Goal: Transaction & Acquisition: Purchase product/service

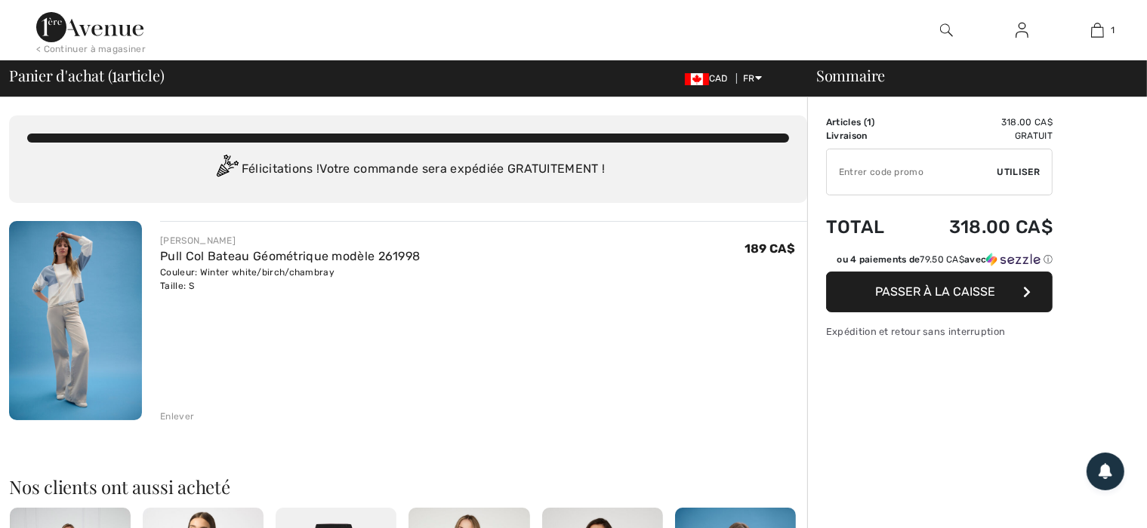
click at [69, 337] on img at bounding box center [75, 320] width 133 height 199
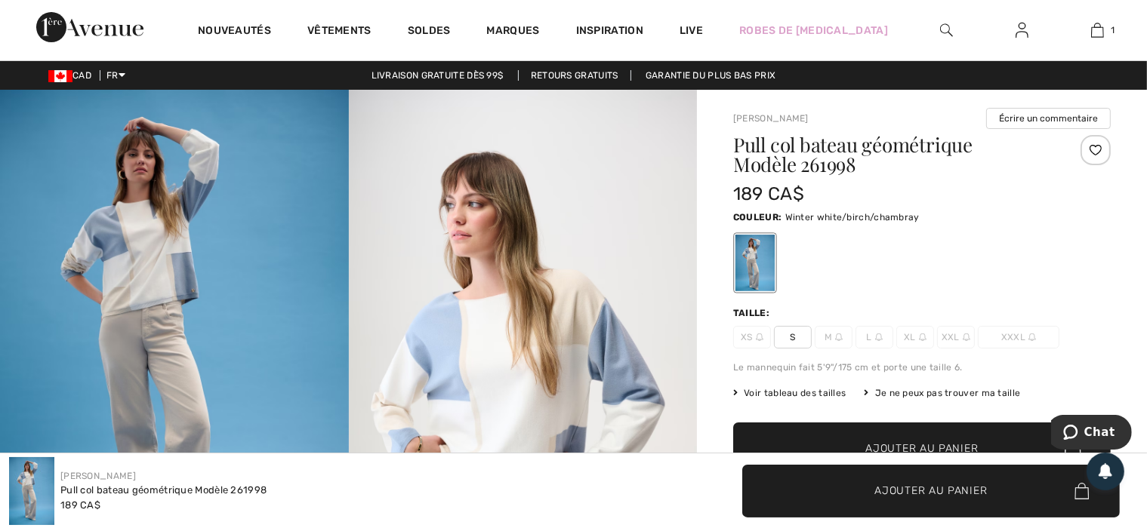
click at [512, 306] on img at bounding box center [523, 351] width 349 height 522
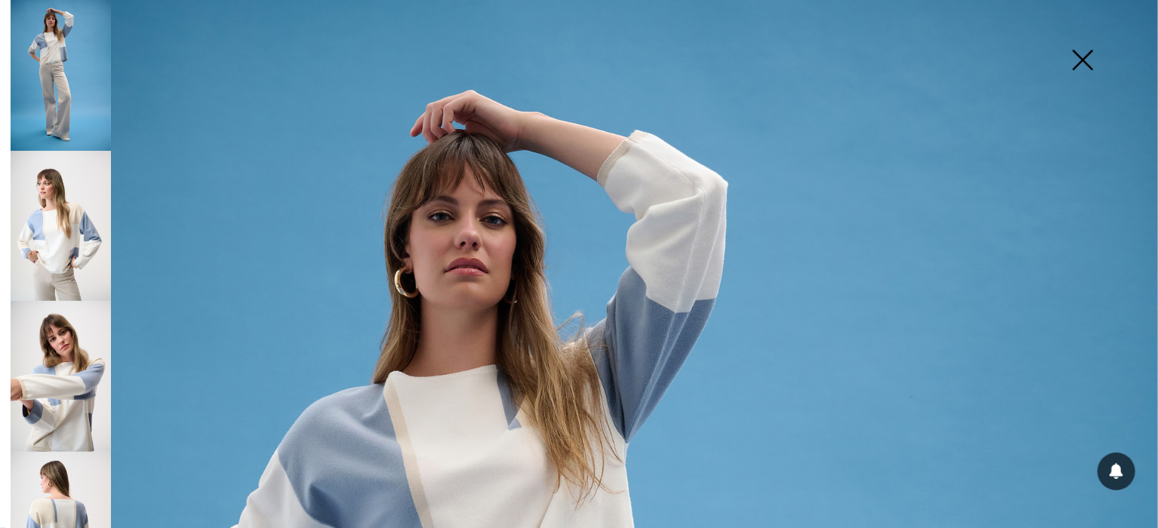
click at [67, 232] on img at bounding box center [61, 226] width 100 height 151
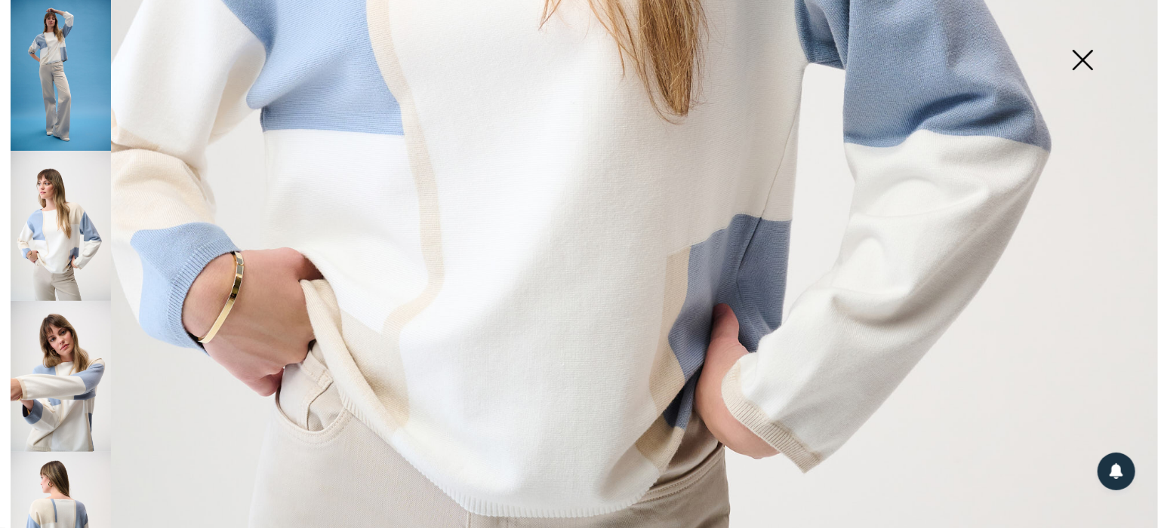
scroll to position [906, 0]
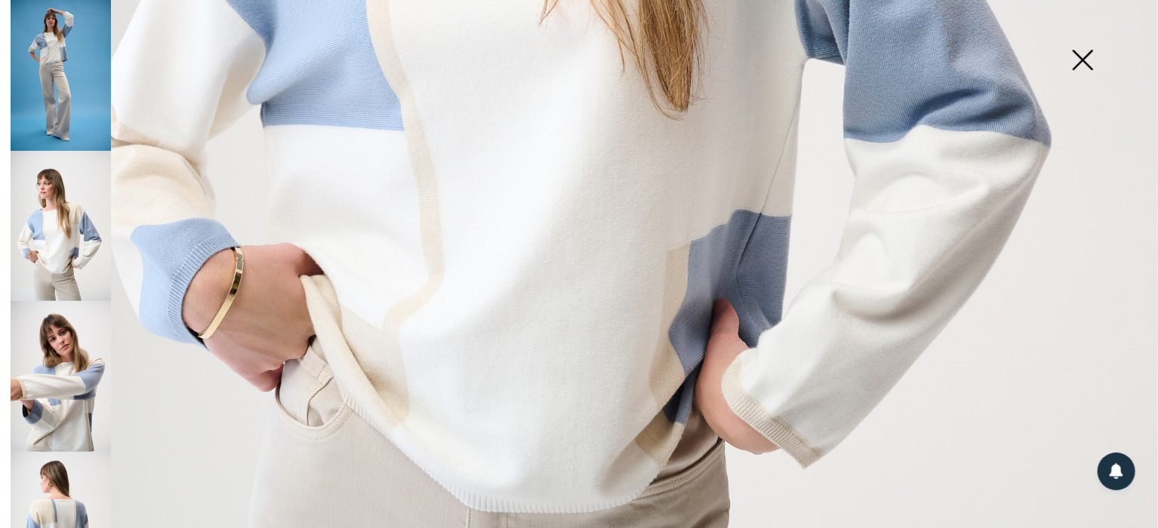
click at [51, 365] on img at bounding box center [61, 376] width 100 height 151
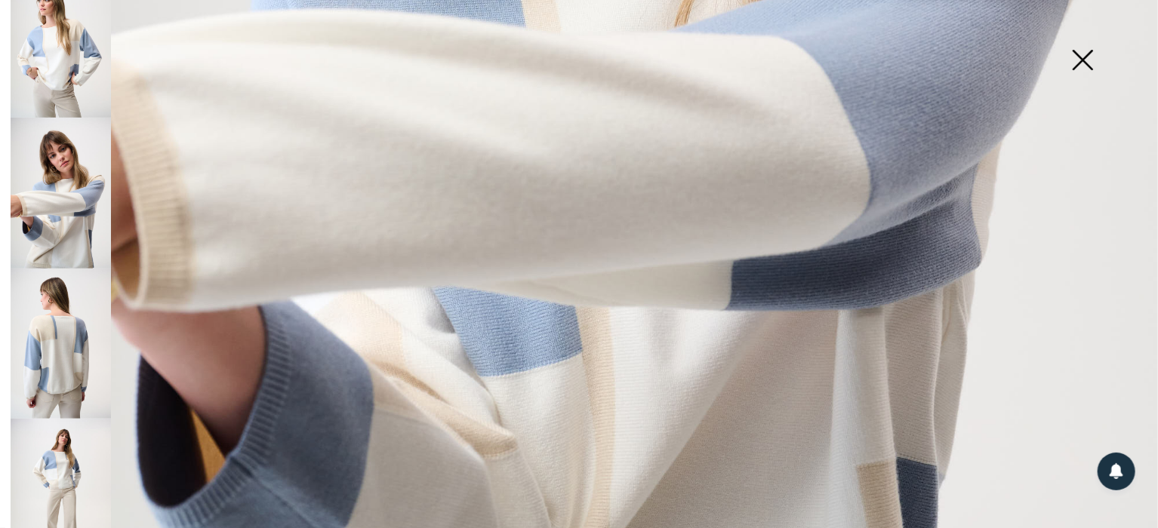
scroll to position [226, 0]
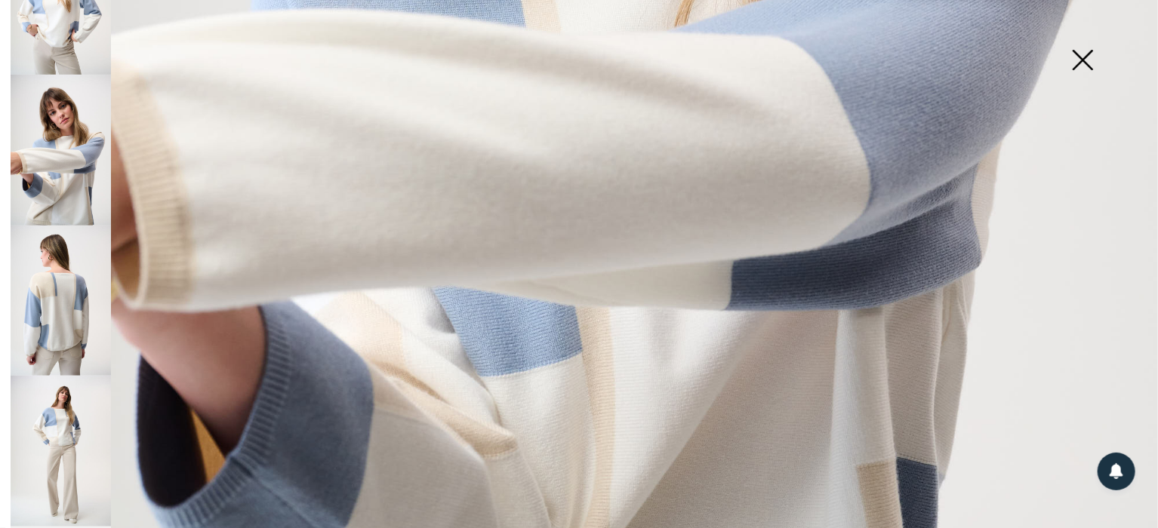
click at [74, 292] on img at bounding box center [61, 301] width 100 height 151
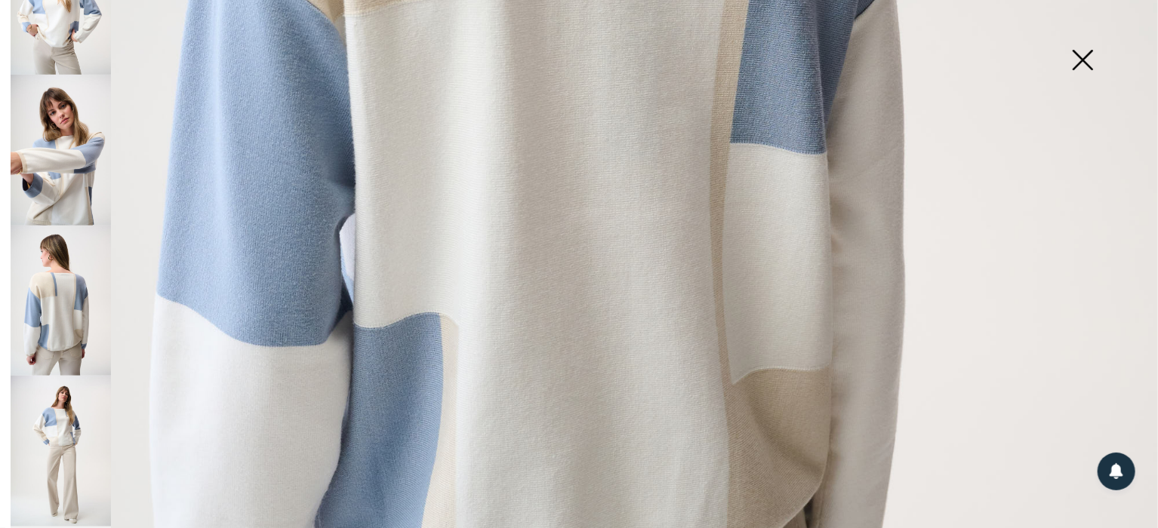
scroll to position [1132, 0]
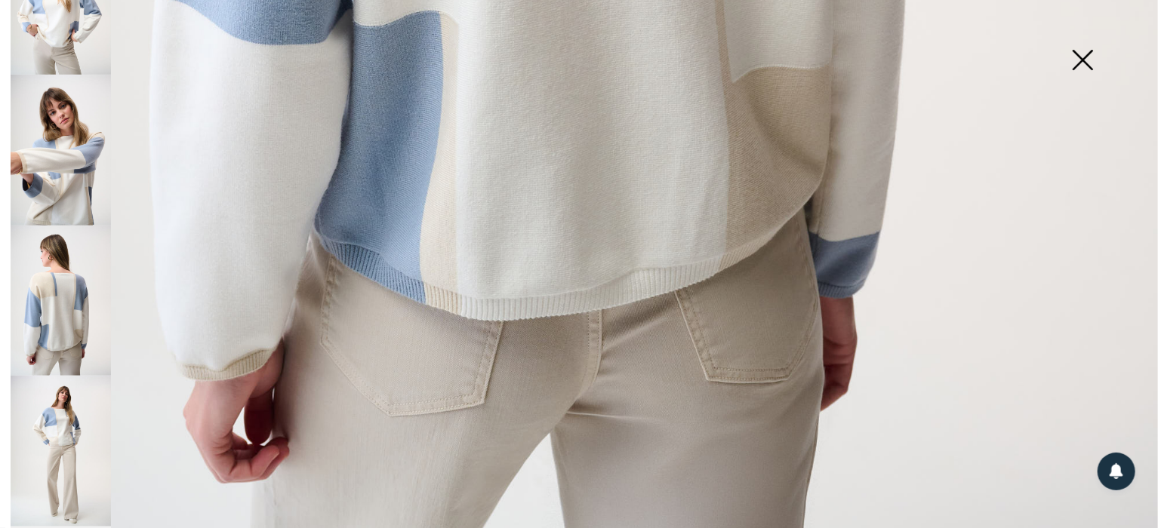
click at [33, 406] on img at bounding box center [61, 451] width 100 height 151
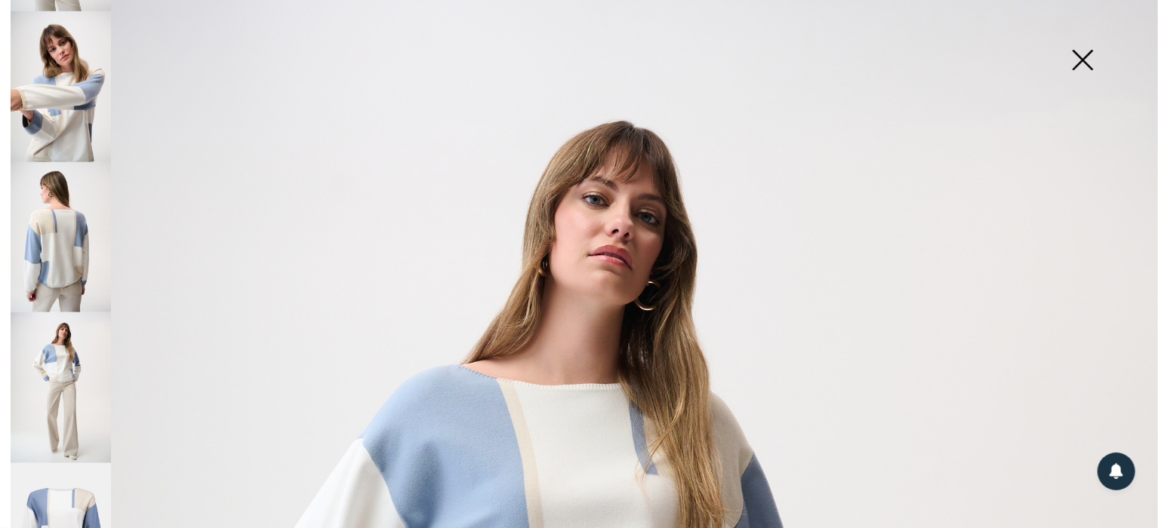
scroll to position [342, 0]
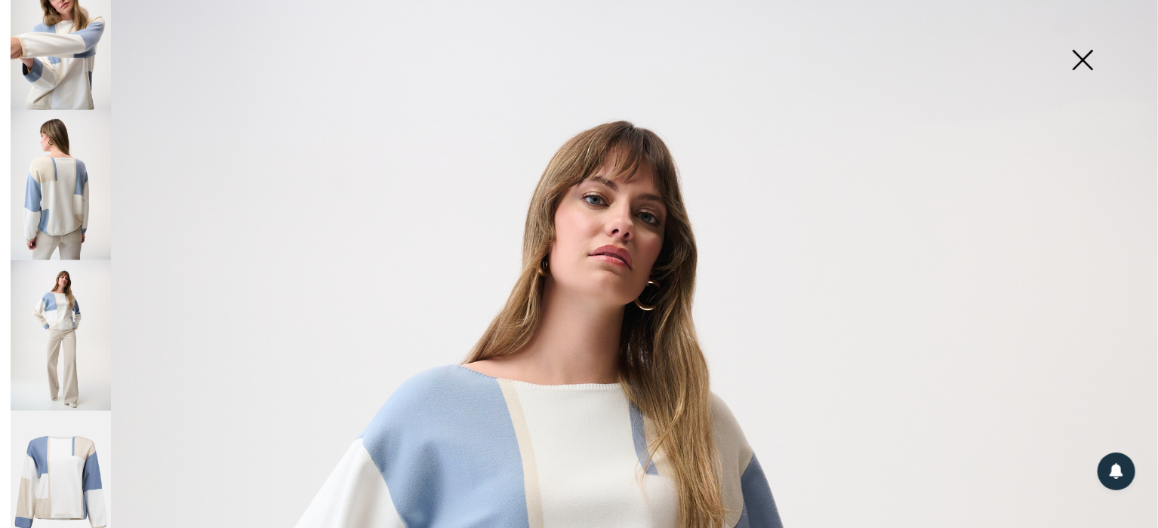
click at [66, 439] on img at bounding box center [61, 486] width 100 height 151
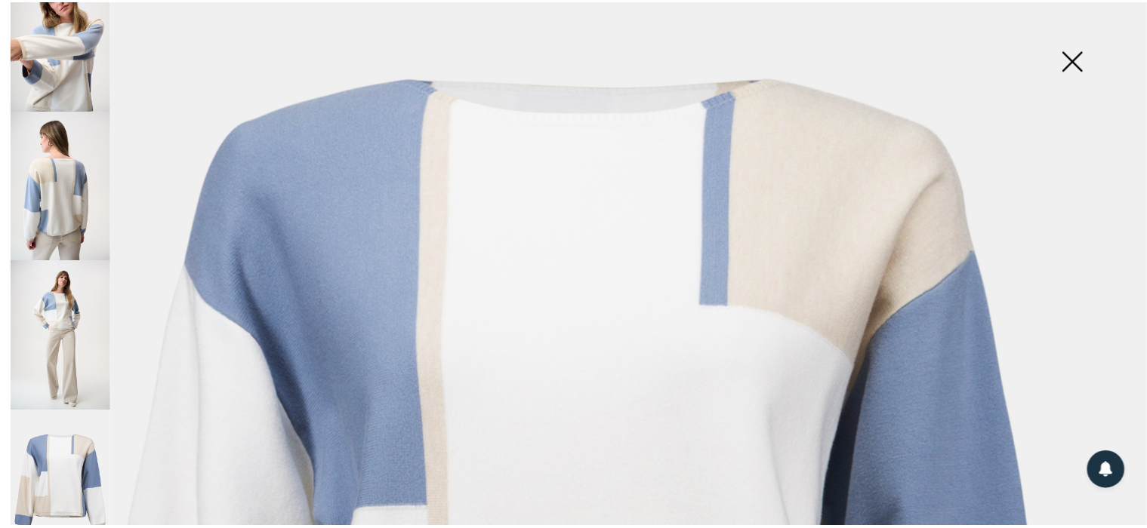
scroll to position [75, 0]
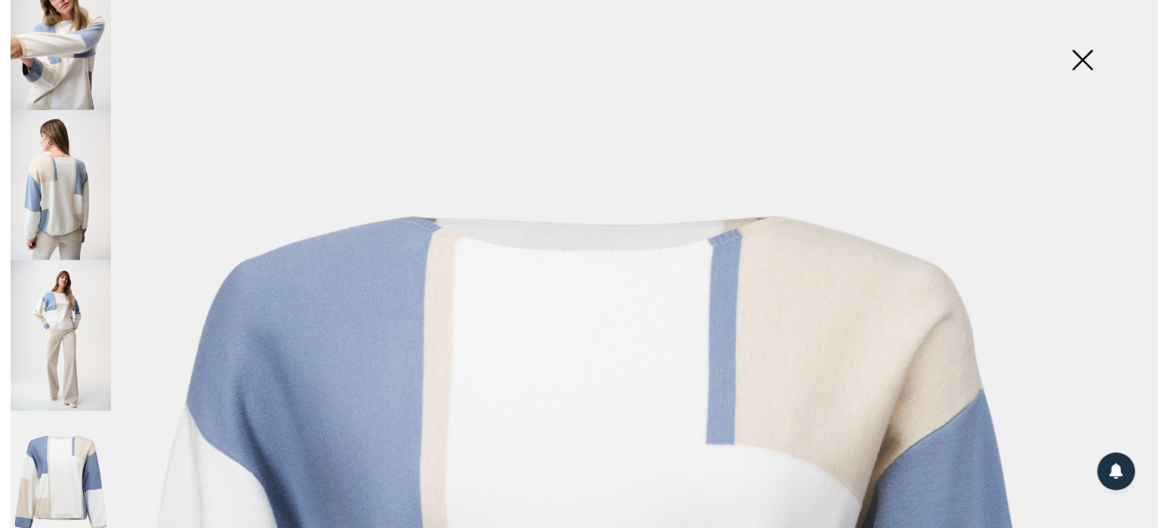
click at [1089, 55] on img at bounding box center [1082, 62] width 75 height 78
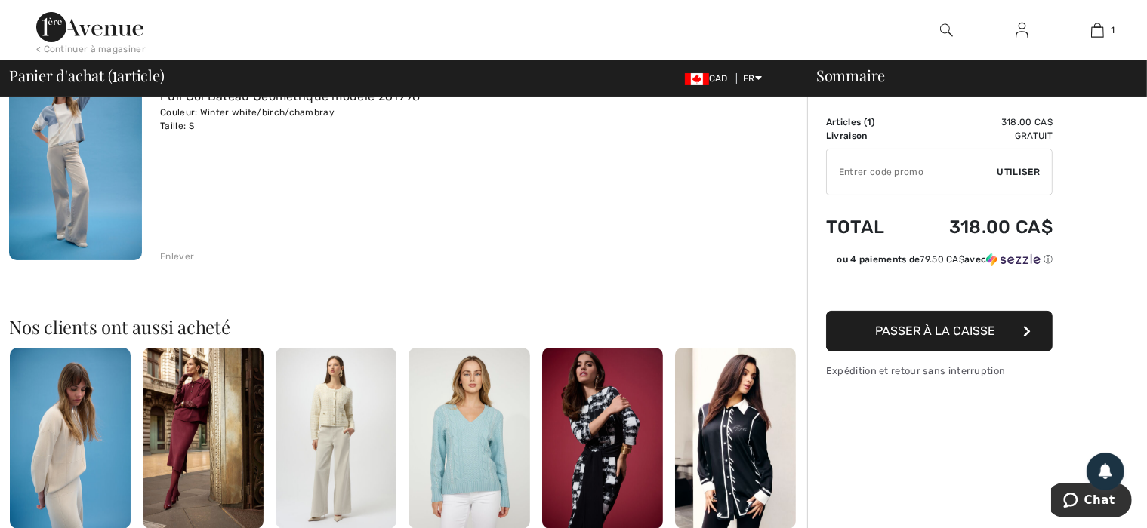
scroll to position [151, 0]
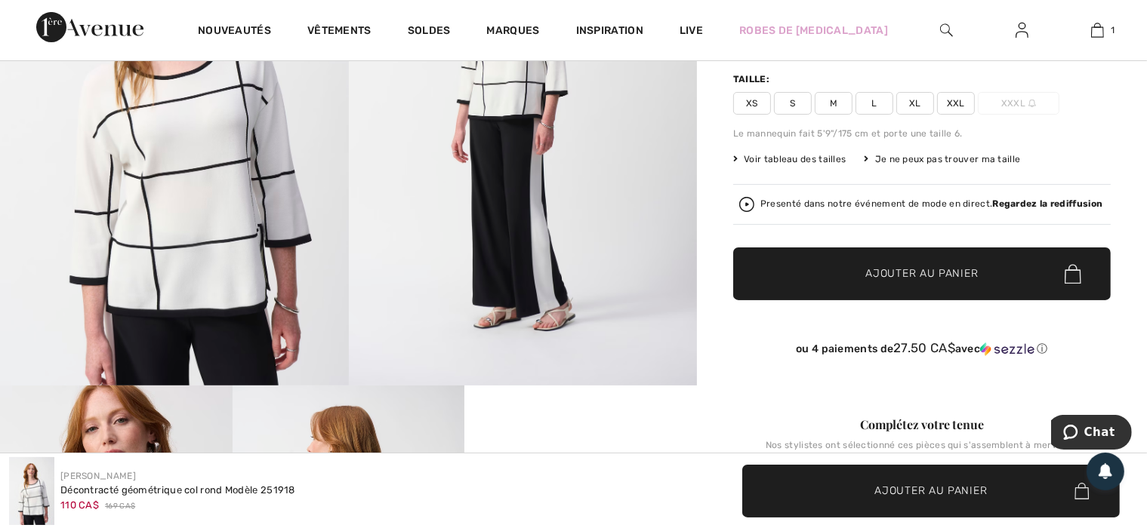
scroll to position [75, 0]
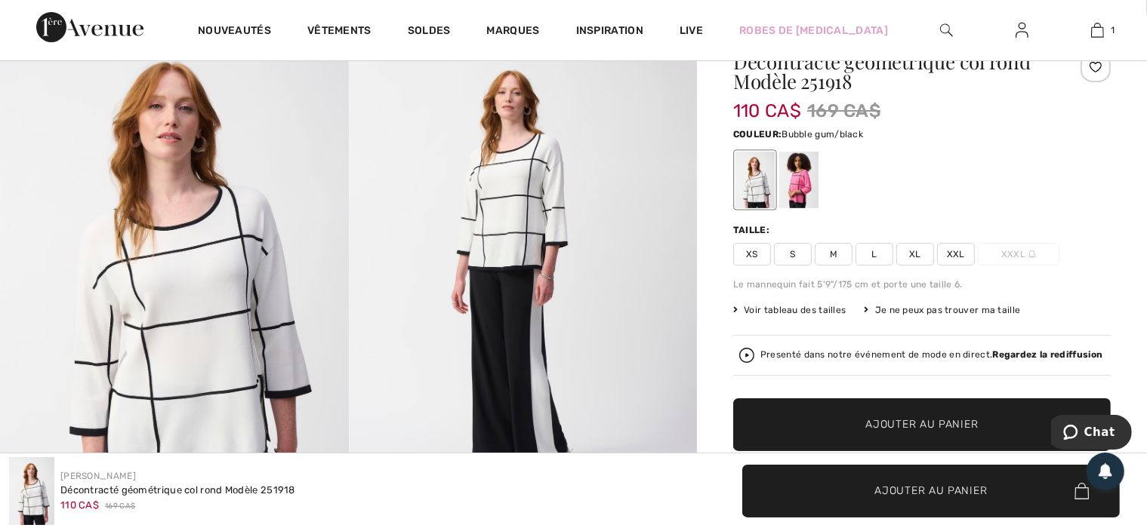
click at [799, 180] on div at bounding box center [798, 180] width 39 height 57
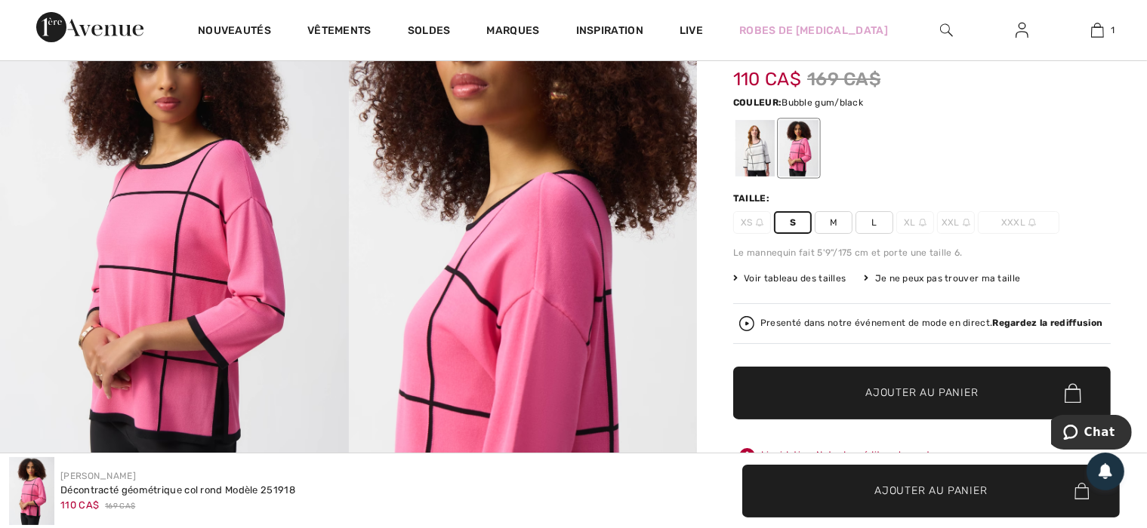
scroll to position [0, 0]
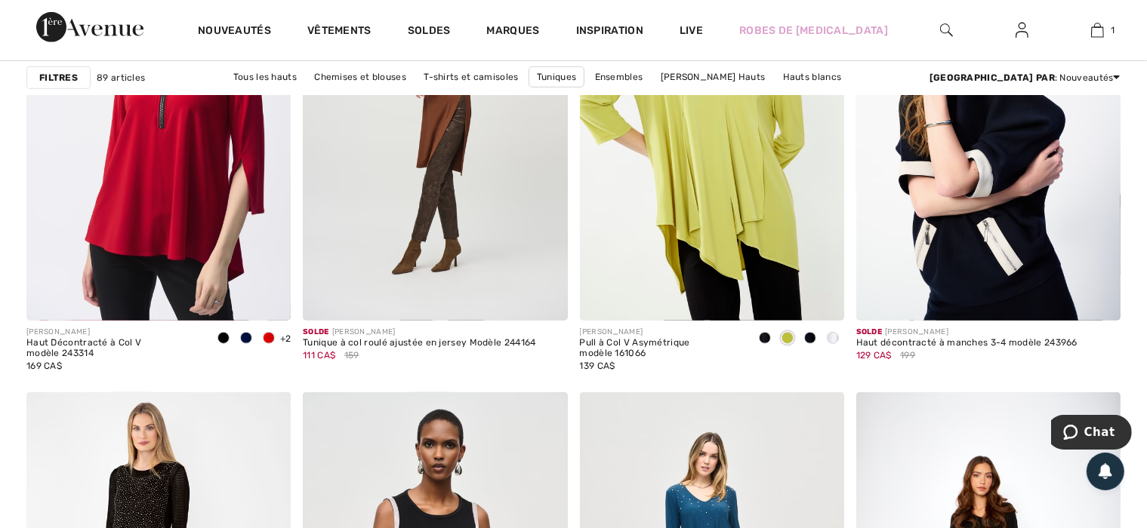
scroll to position [6567, 0]
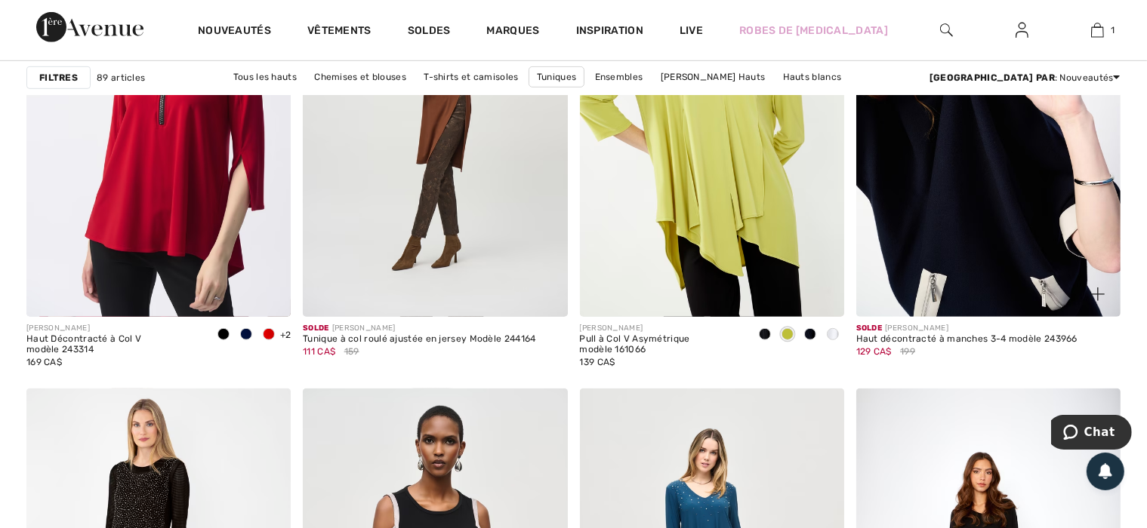
click at [1010, 212] on img at bounding box center [988, 119] width 264 height 396
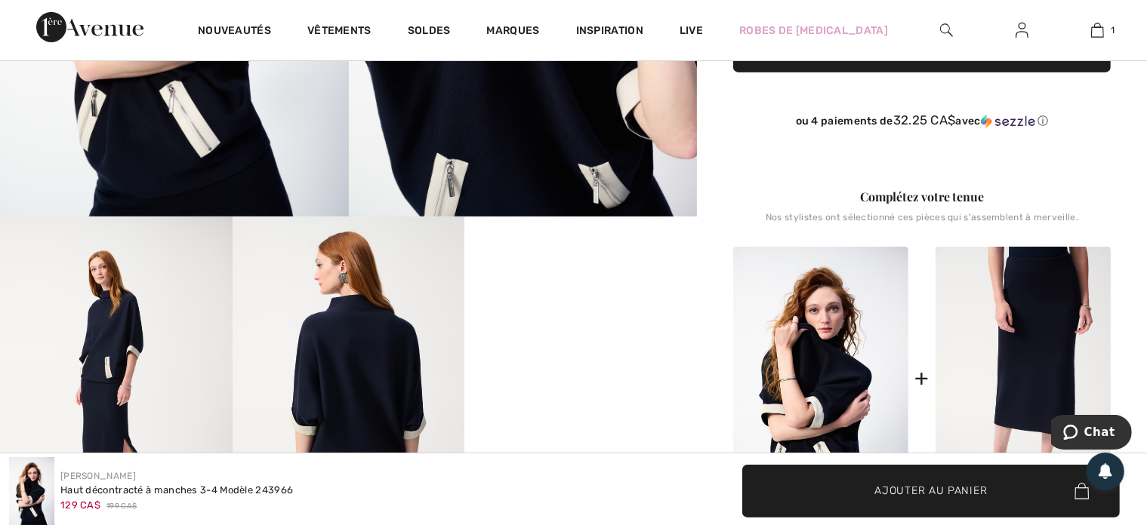
scroll to position [604, 0]
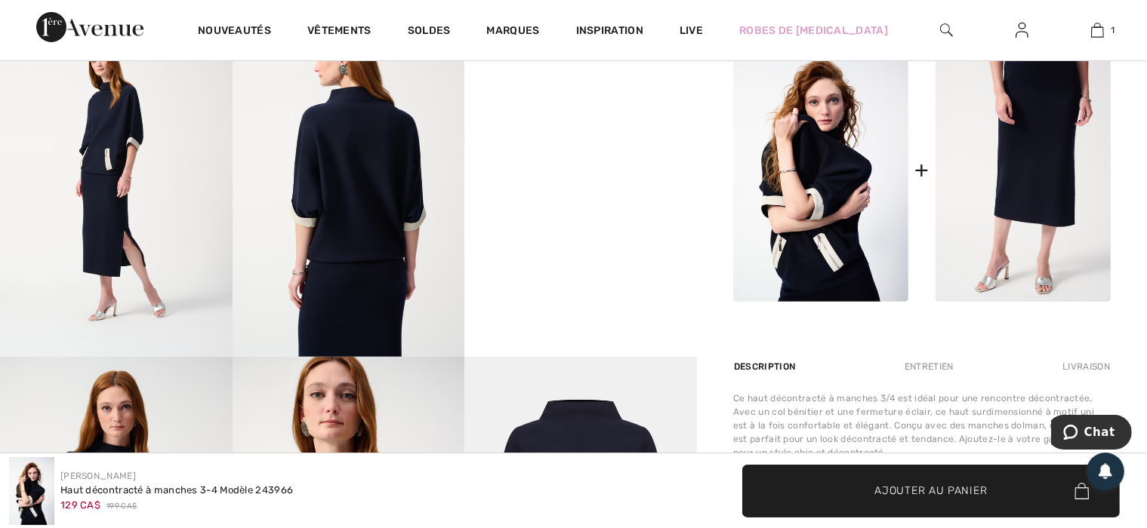
click at [602, 125] on video "Your browser does not support the video tag." at bounding box center [580, 66] width 232 height 116
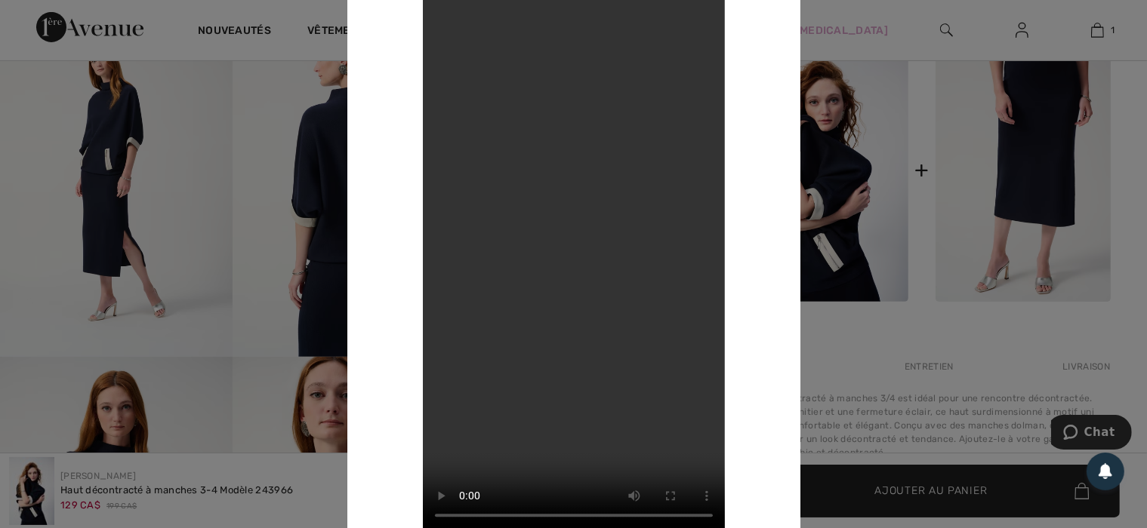
click at [151, 212] on div at bounding box center [573, 264] width 1147 height 528
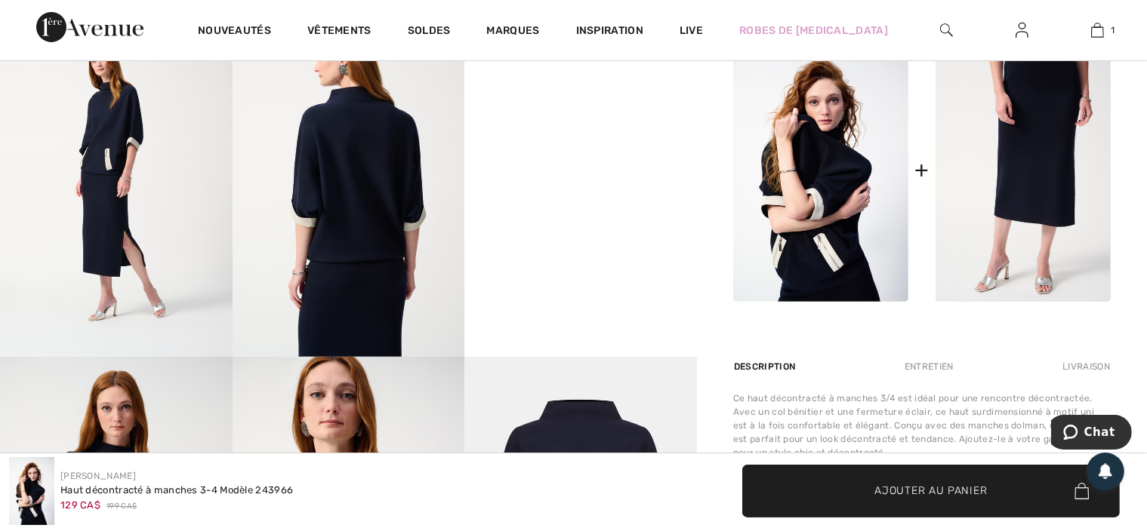
click at [152, 210] on img at bounding box center [116, 182] width 232 height 348
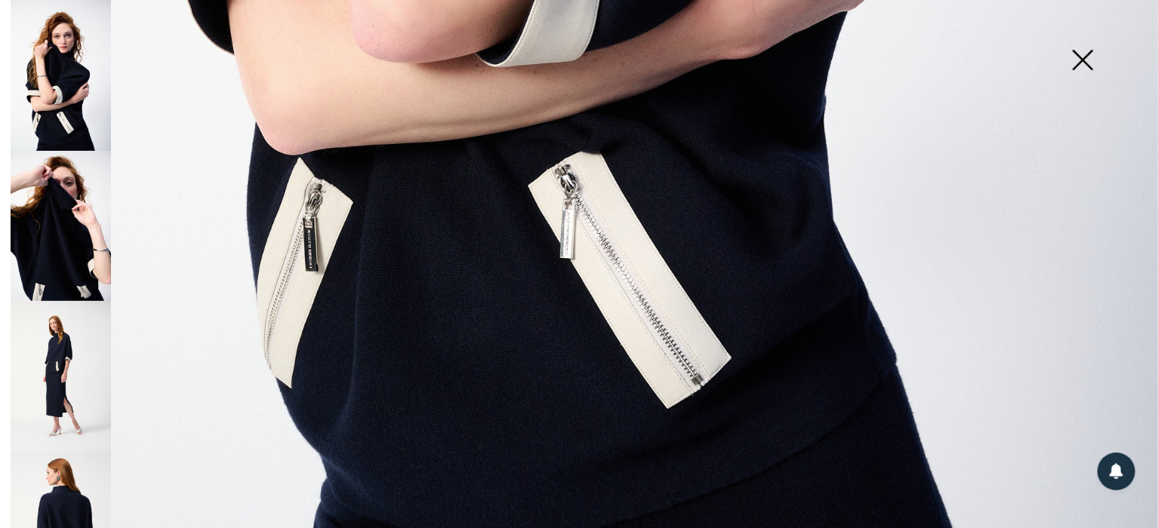
scroll to position [1192, 0]
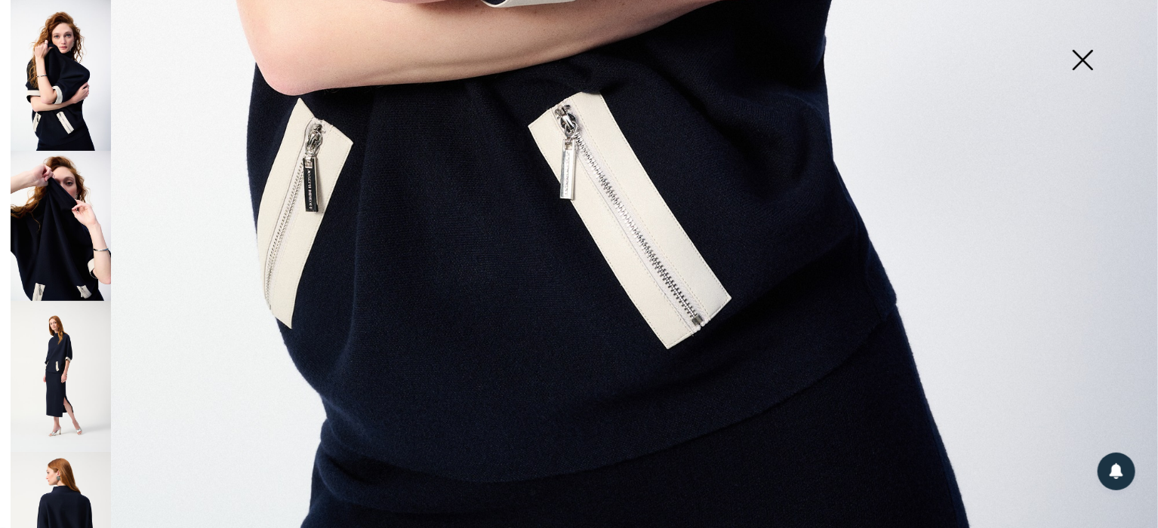
click at [75, 216] on img at bounding box center [61, 226] width 100 height 151
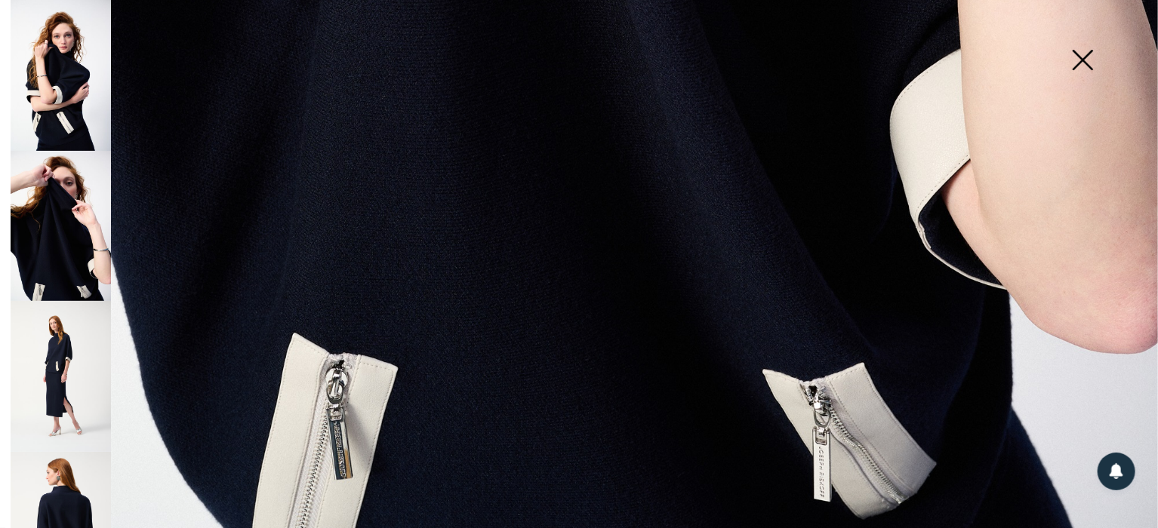
click at [59, 365] on img at bounding box center [61, 376] width 100 height 151
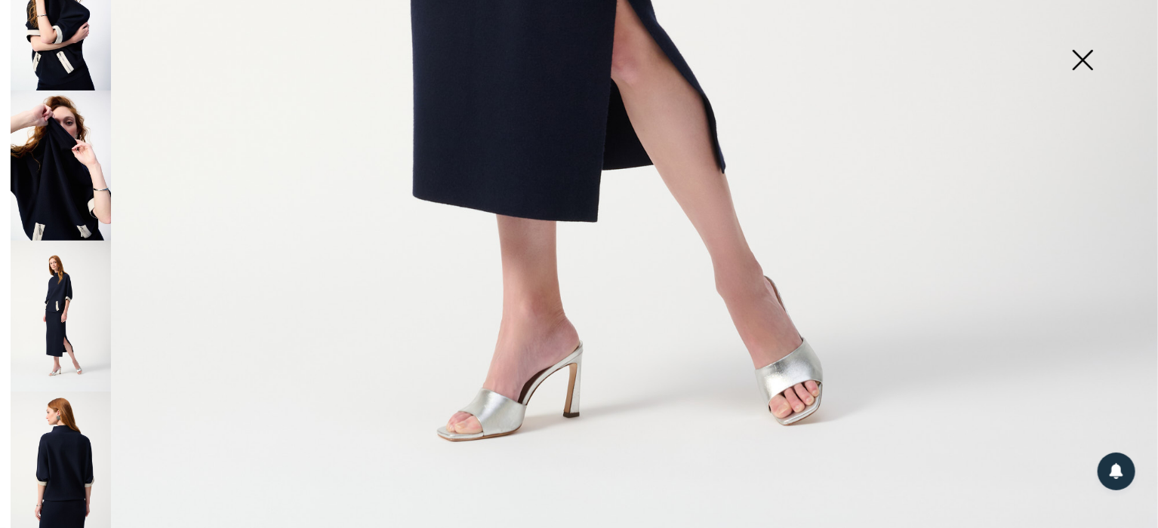
scroll to position [151, 0]
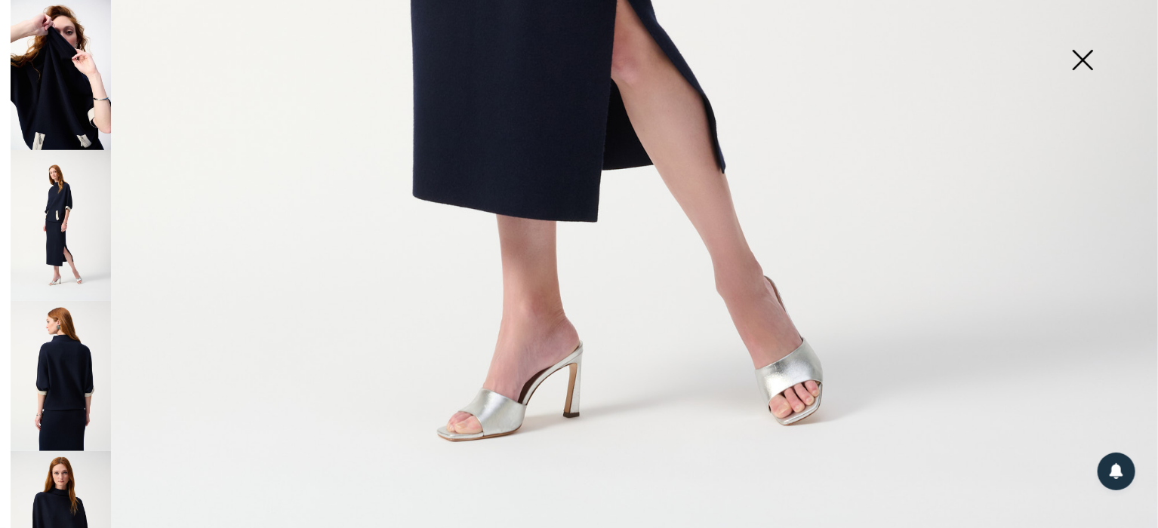
click at [66, 379] on img at bounding box center [61, 376] width 100 height 151
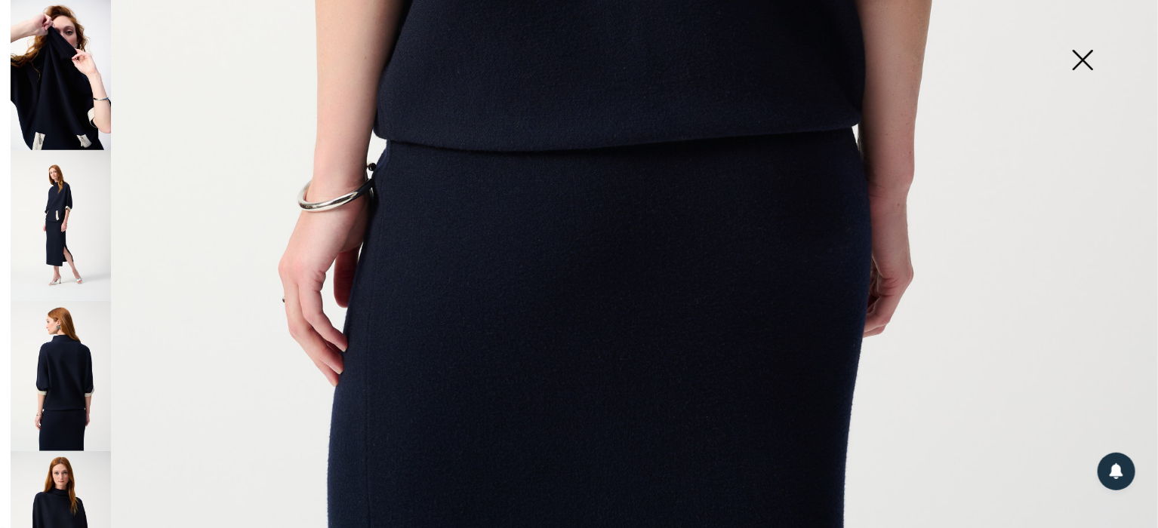
scroll to position [1192, 0]
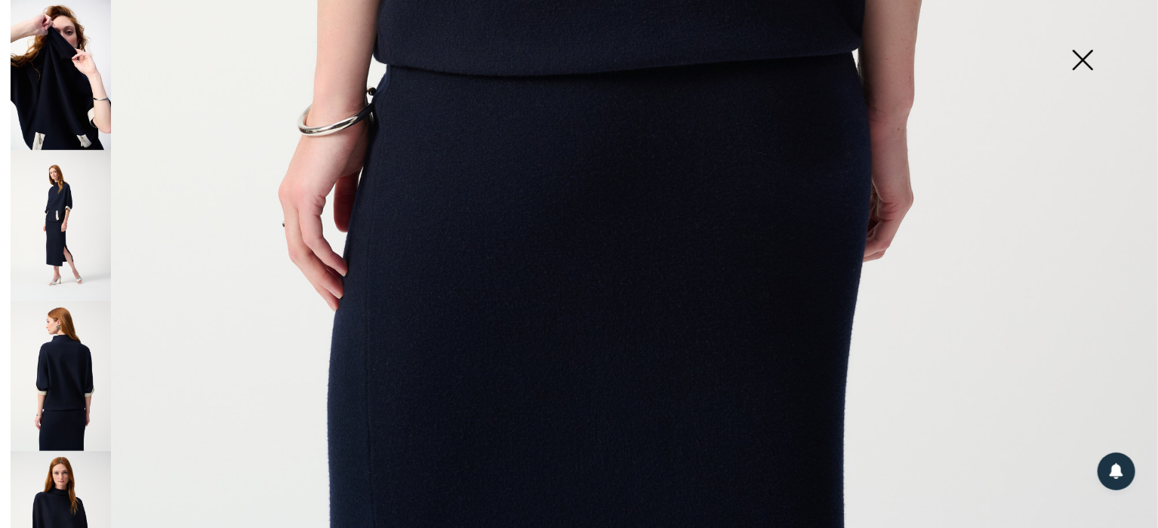
click at [63, 481] on img at bounding box center [61, 526] width 100 height 151
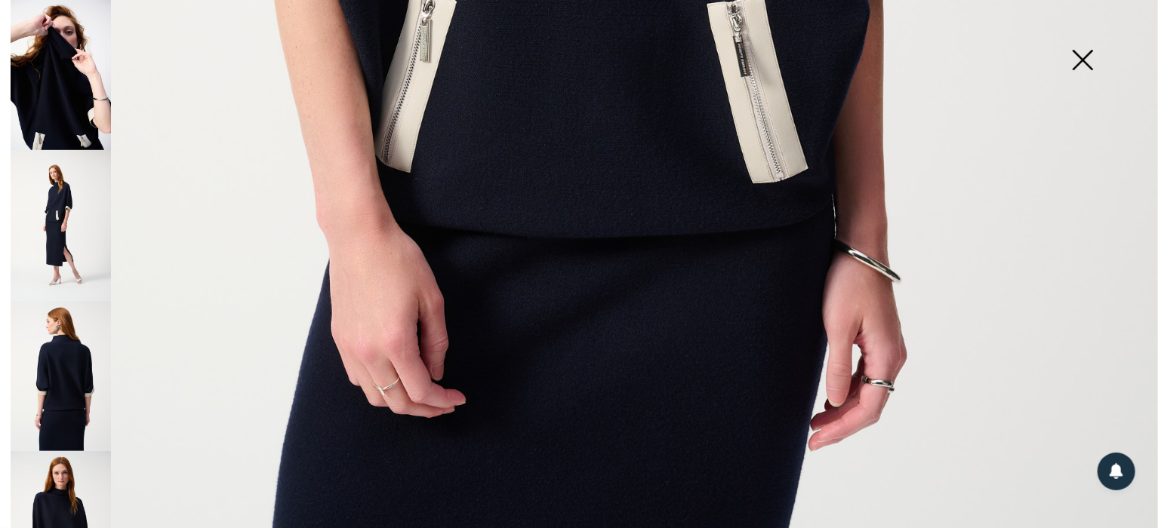
scroll to position [1041, 0]
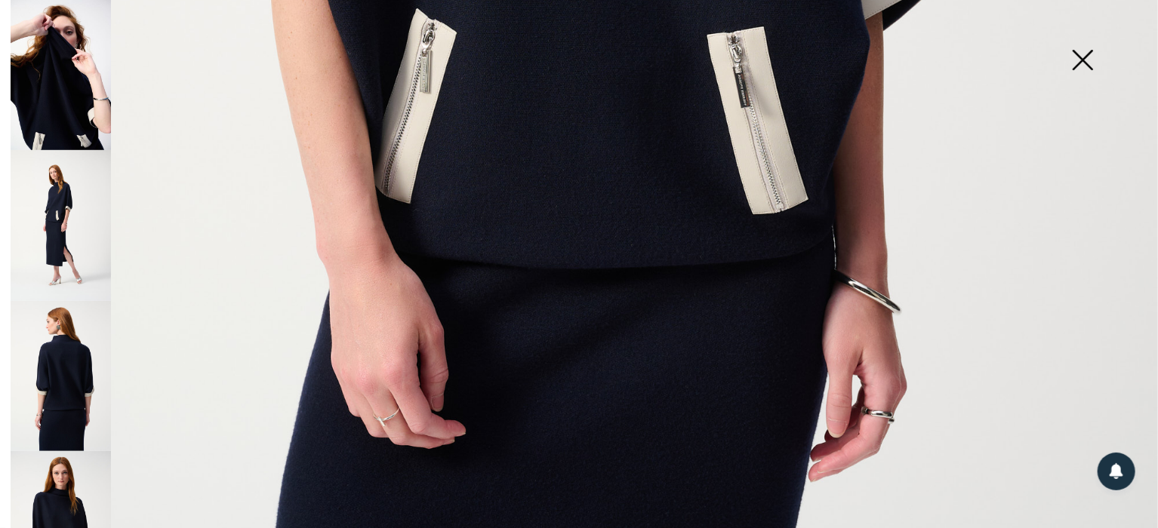
click at [1098, 59] on img at bounding box center [1082, 62] width 75 height 78
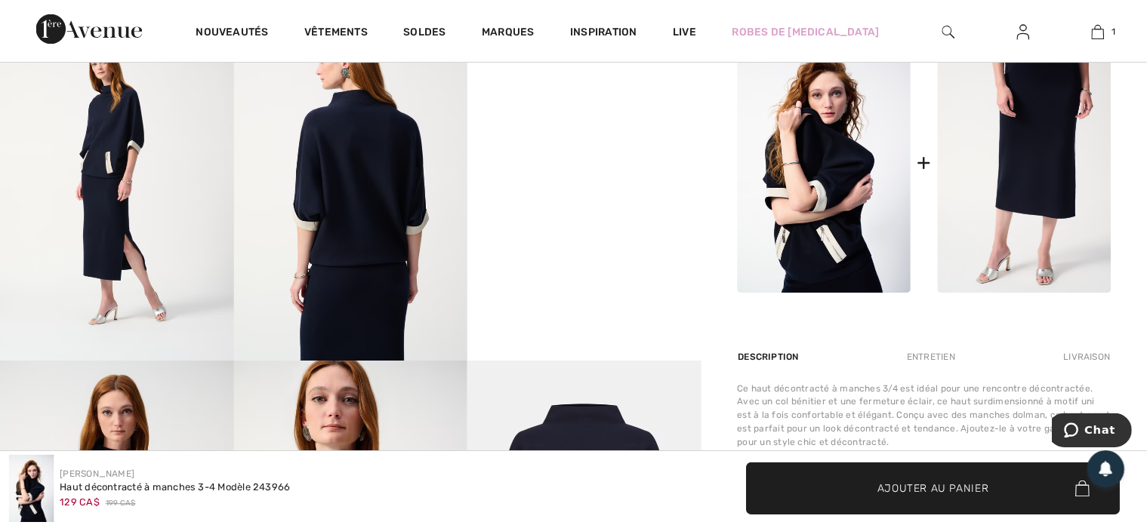
scroll to position [604, 0]
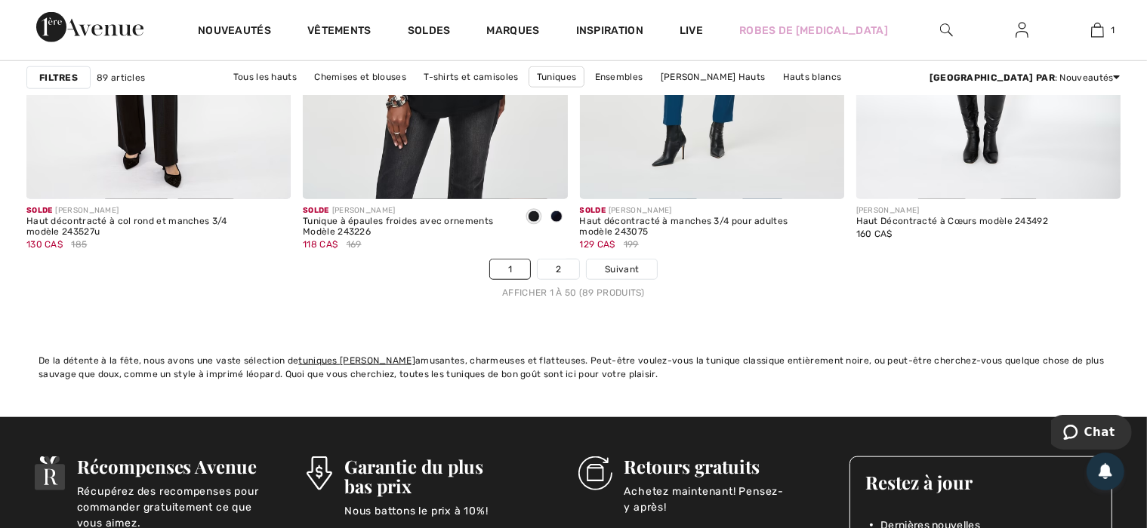
scroll to position [7095, 0]
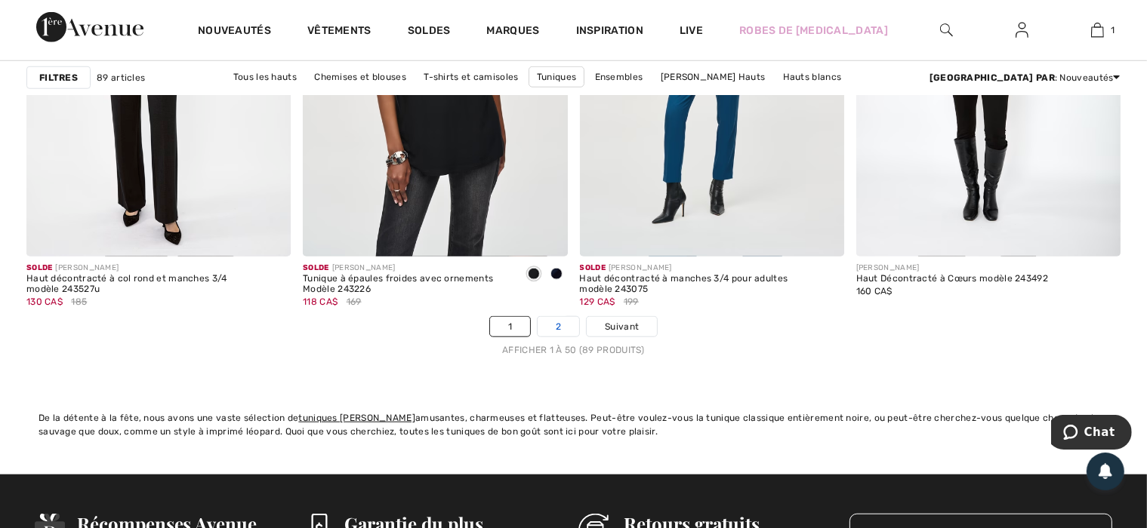
click at [558, 324] on link "2" at bounding box center [558, 327] width 42 height 20
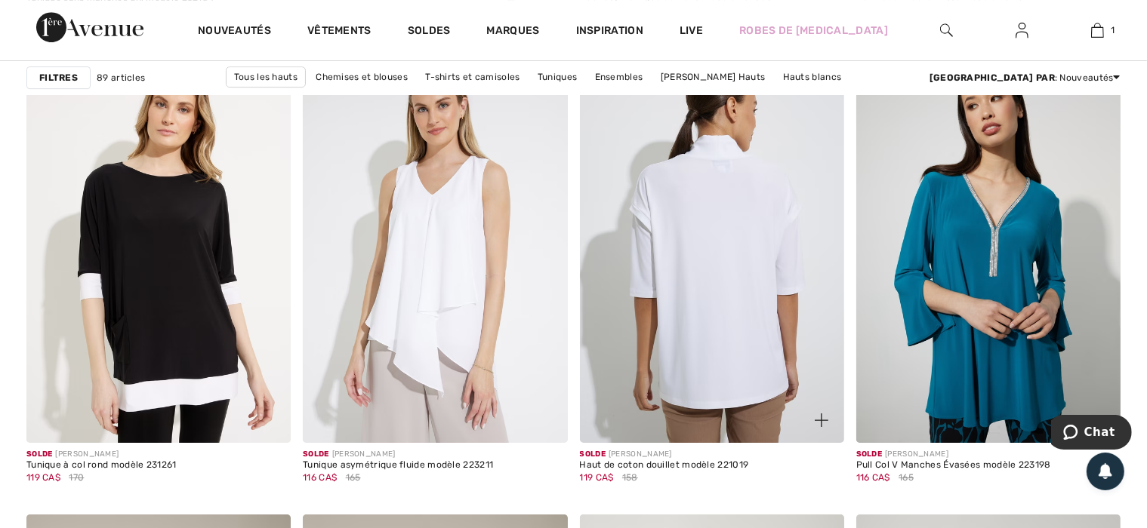
scroll to position [4831, 0]
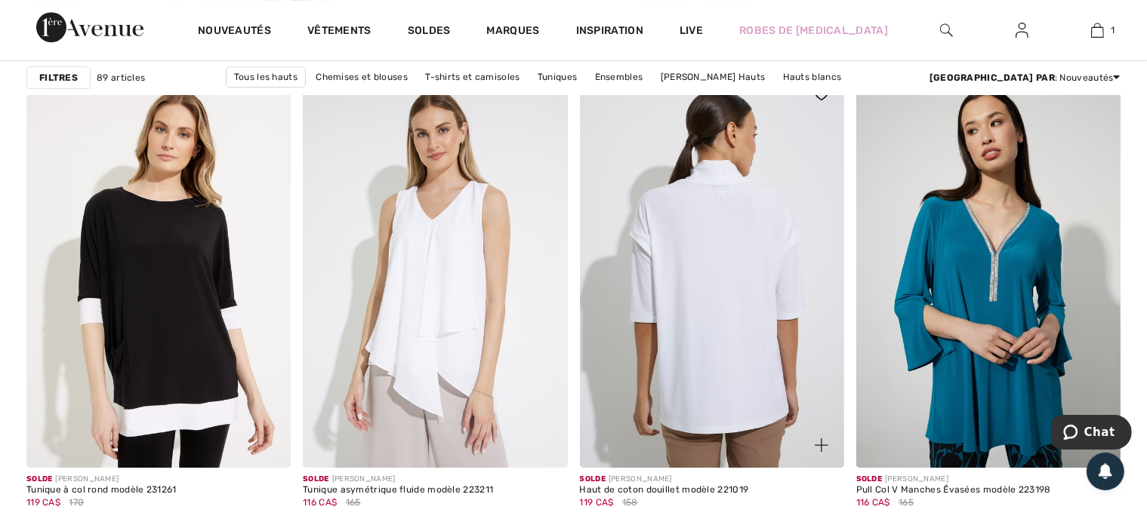
click at [764, 274] on img at bounding box center [712, 270] width 264 height 396
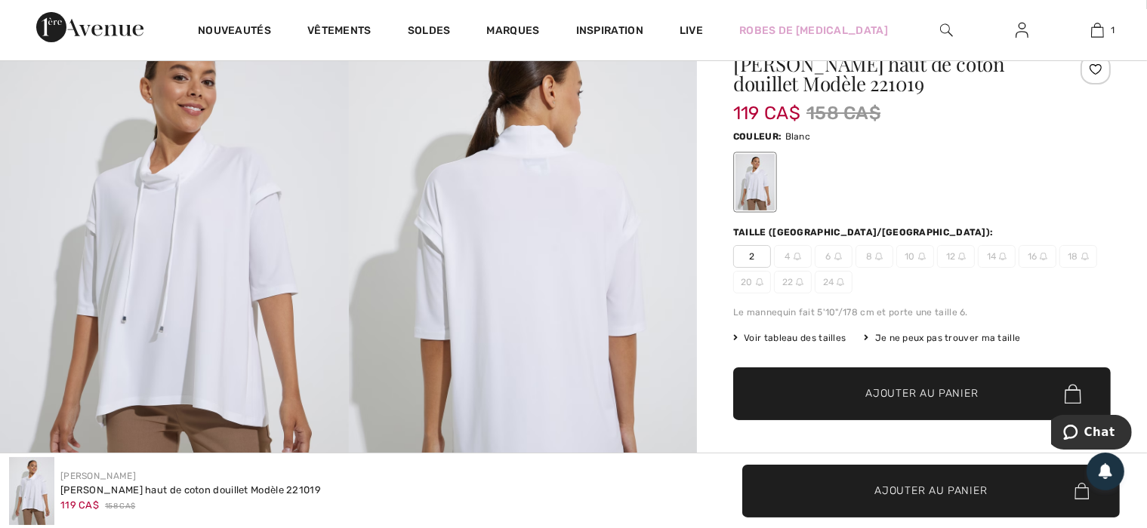
scroll to position [75, 0]
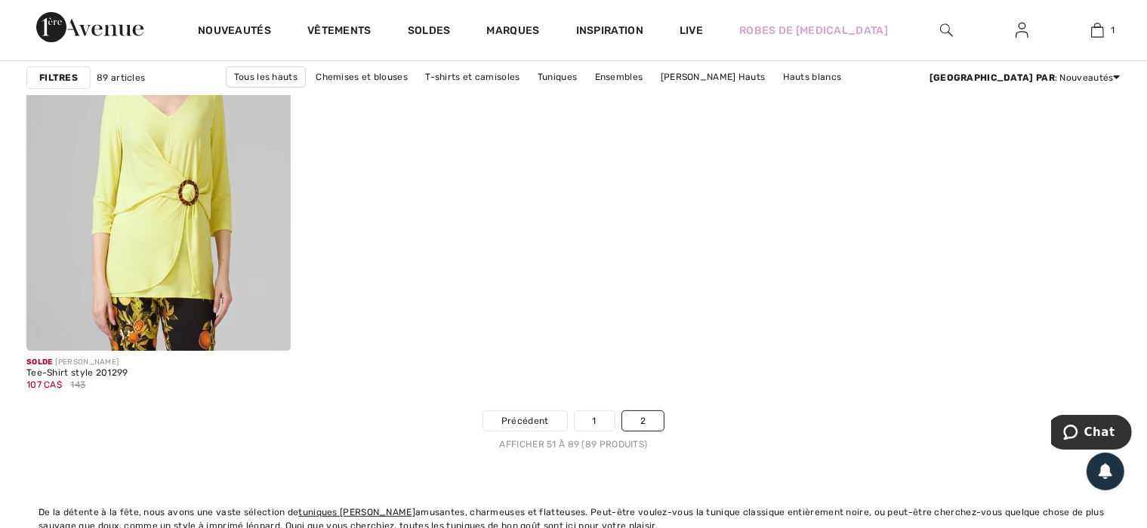
scroll to position [5963, 0]
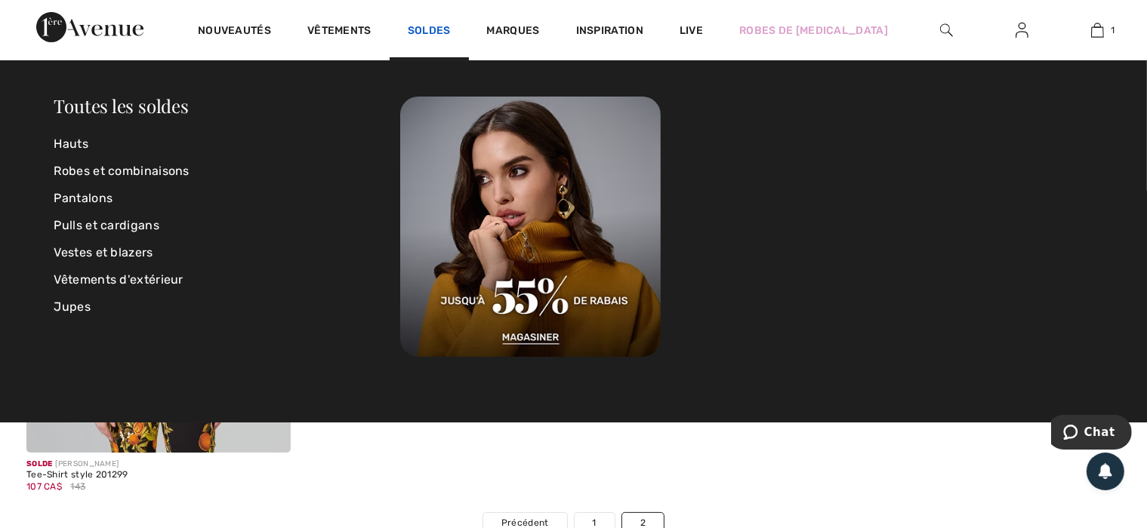
click at [426, 29] on link "Soldes" at bounding box center [429, 32] width 43 height 16
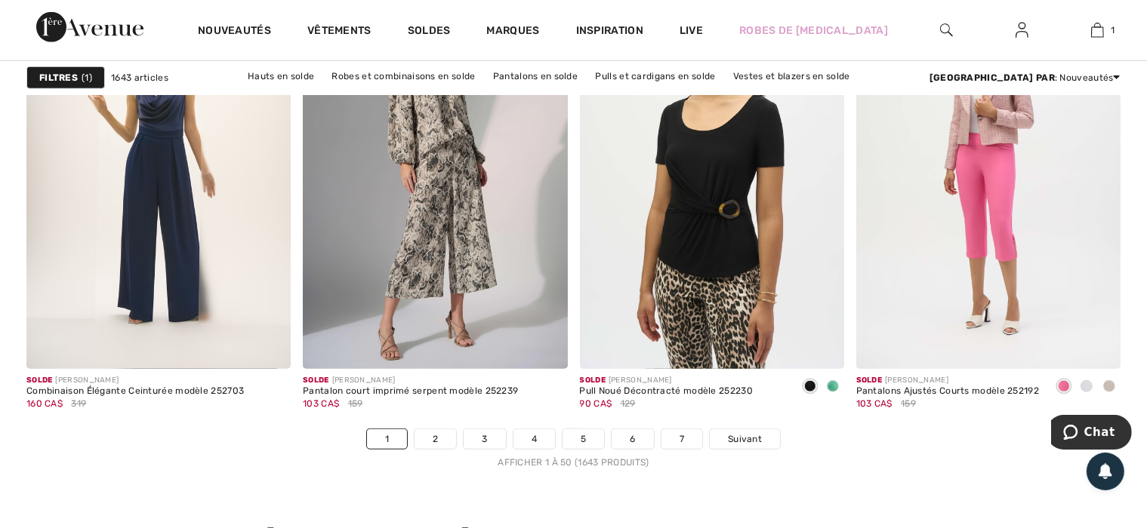
scroll to position [7171, 0]
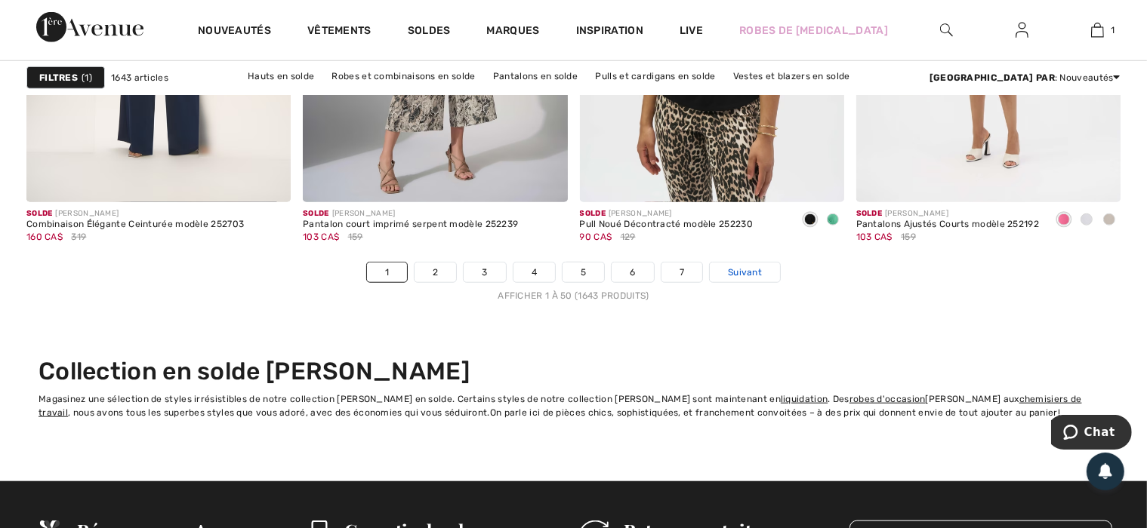
click at [749, 272] on span "Suivant" at bounding box center [745, 273] width 34 height 14
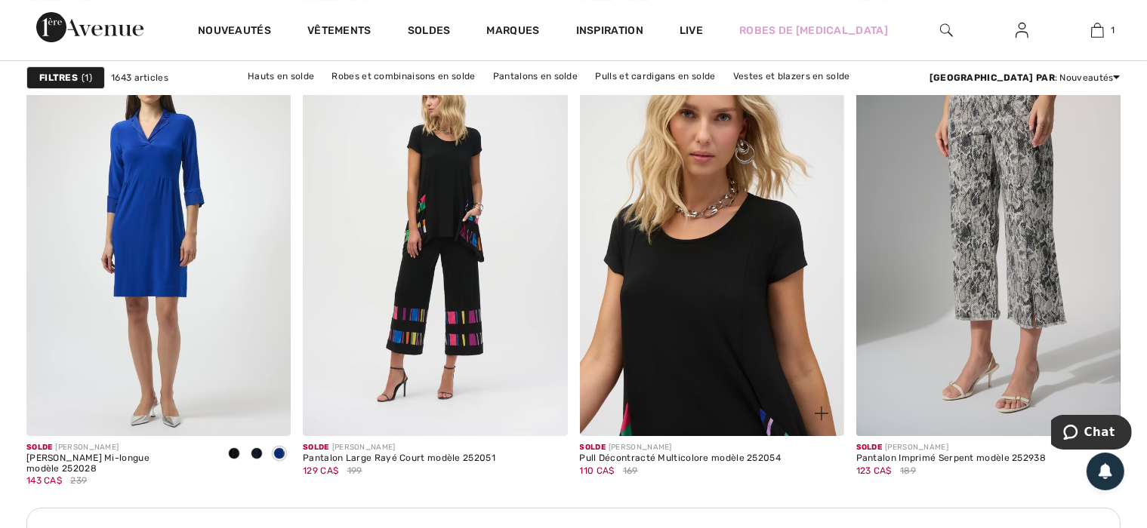
scroll to position [5435, 0]
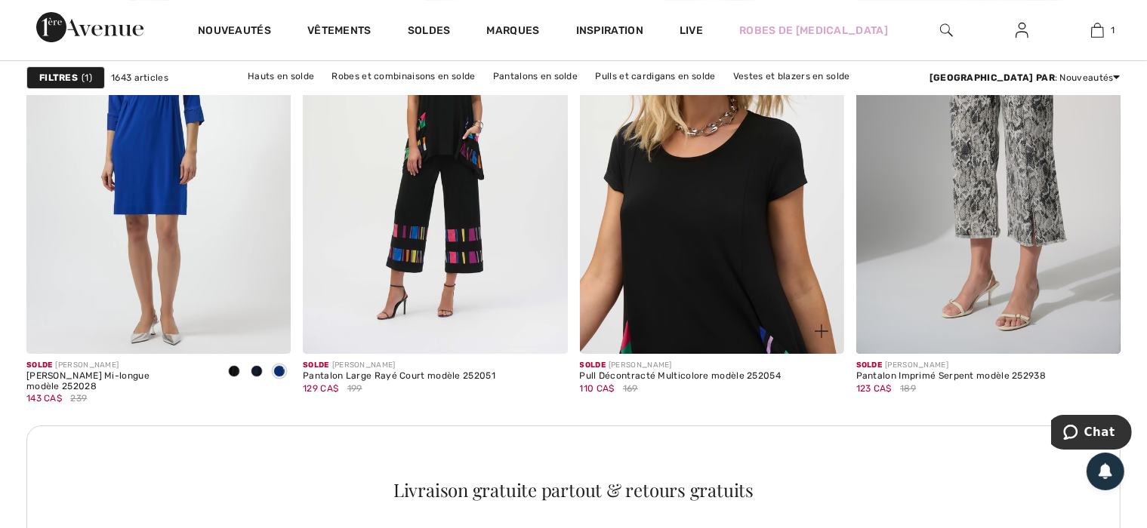
click at [713, 253] on img at bounding box center [712, 155] width 264 height 396
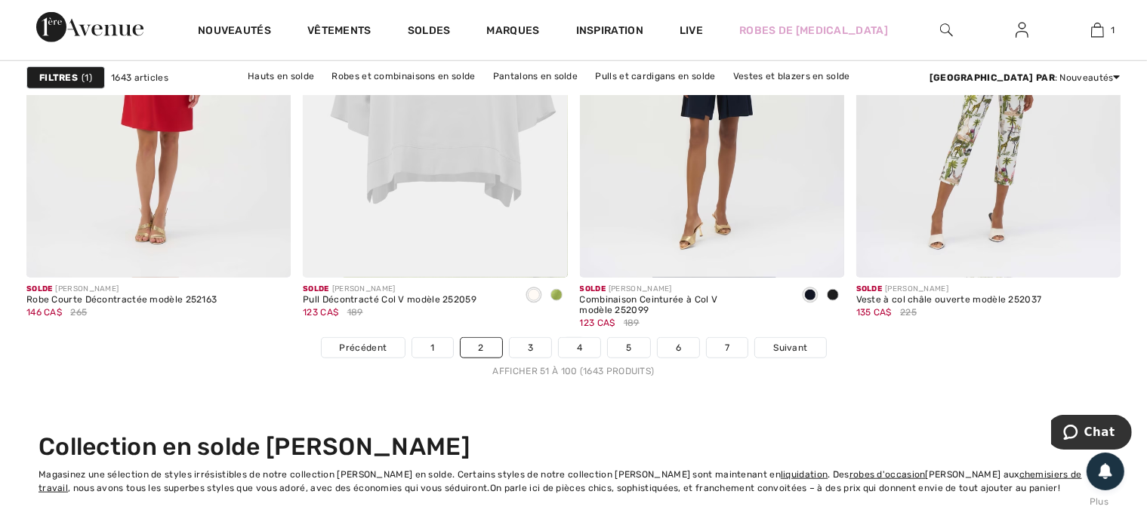
scroll to position [7171, 0]
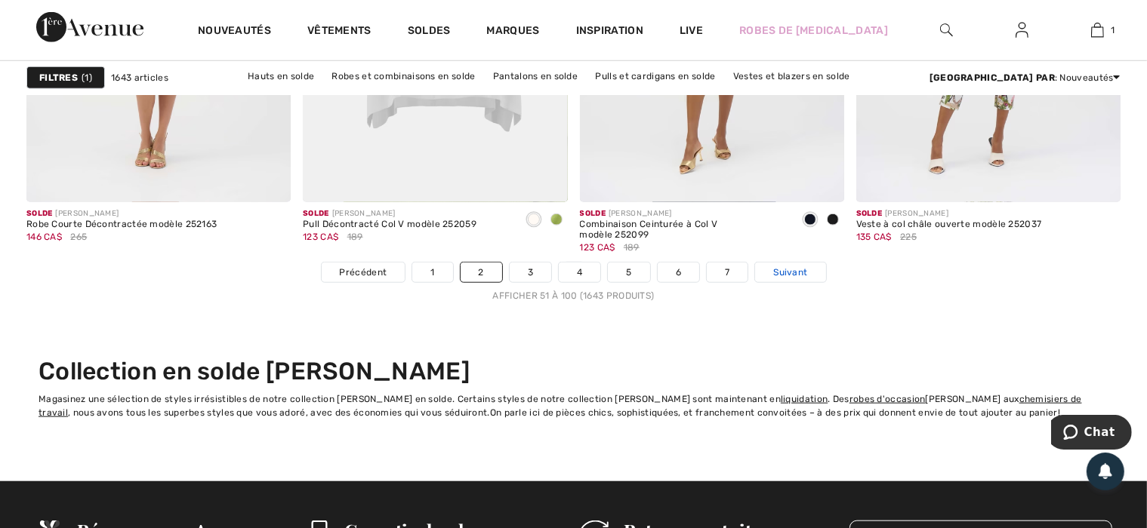
click at [789, 266] on span "Suivant" at bounding box center [790, 273] width 34 height 14
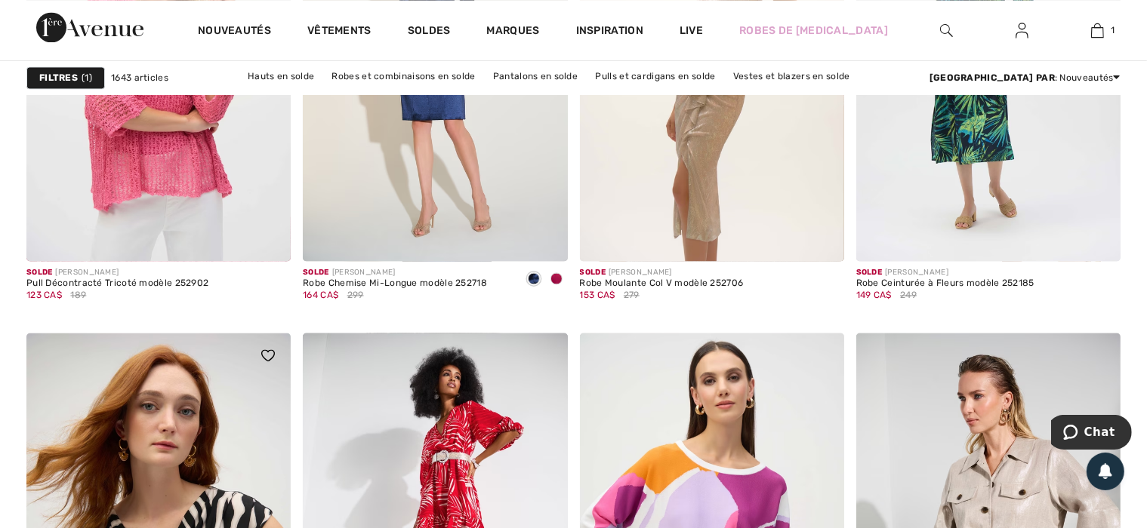
scroll to position [3019, 0]
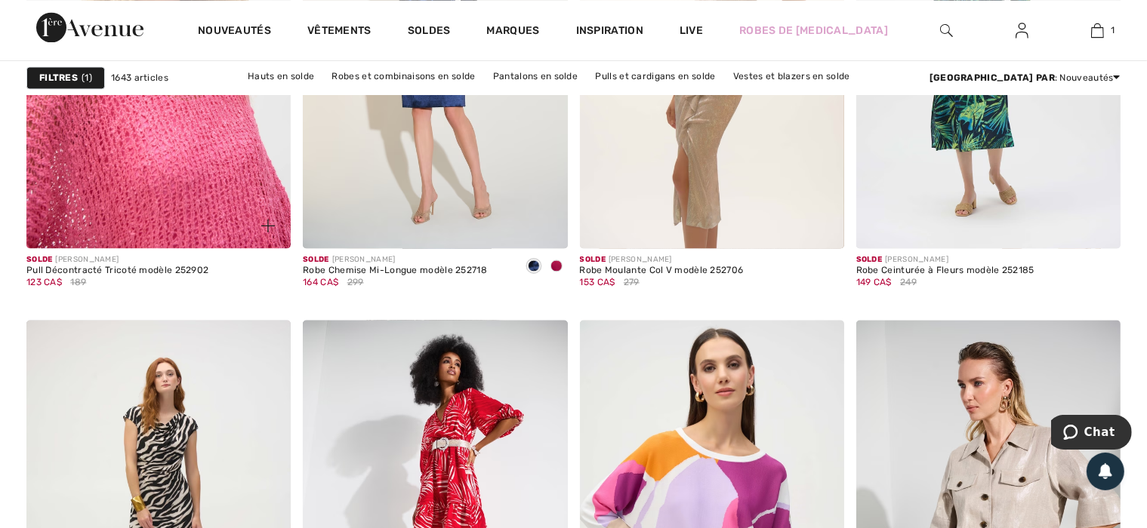
click at [166, 175] on img at bounding box center [158, 49] width 264 height 396
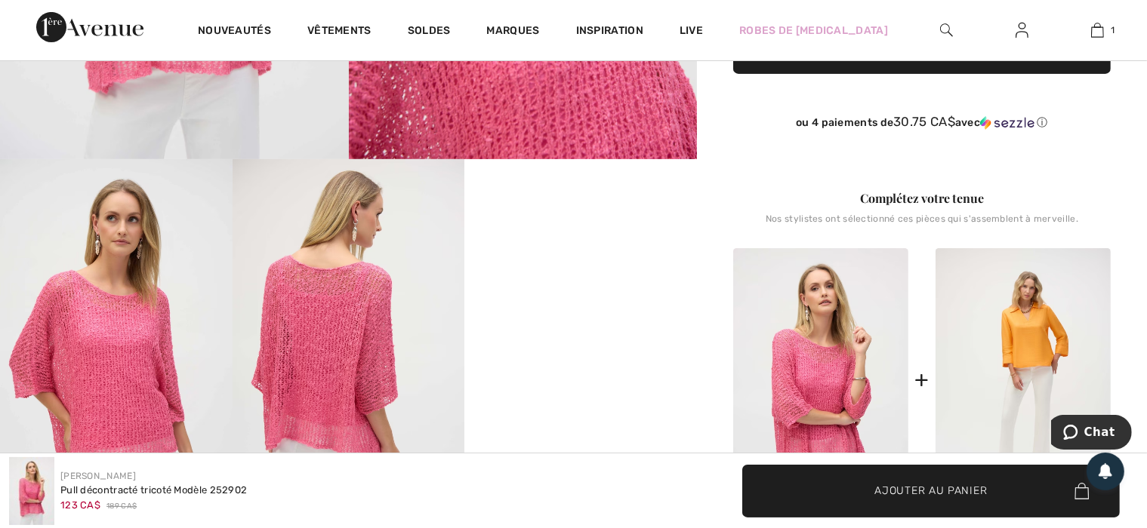
scroll to position [528, 0]
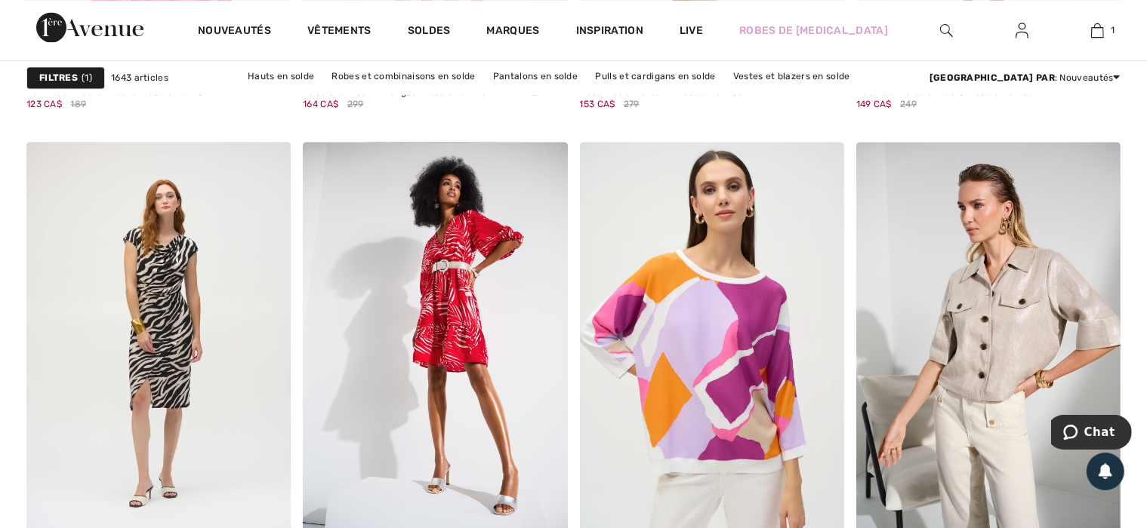
scroll to position [3246, 0]
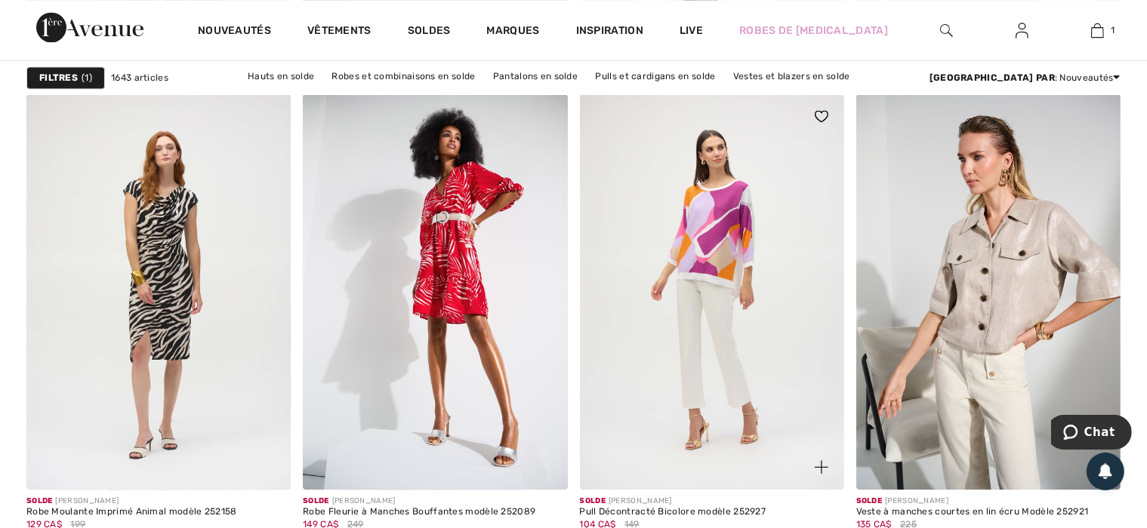
click at [772, 325] on img at bounding box center [712, 292] width 264 height 396
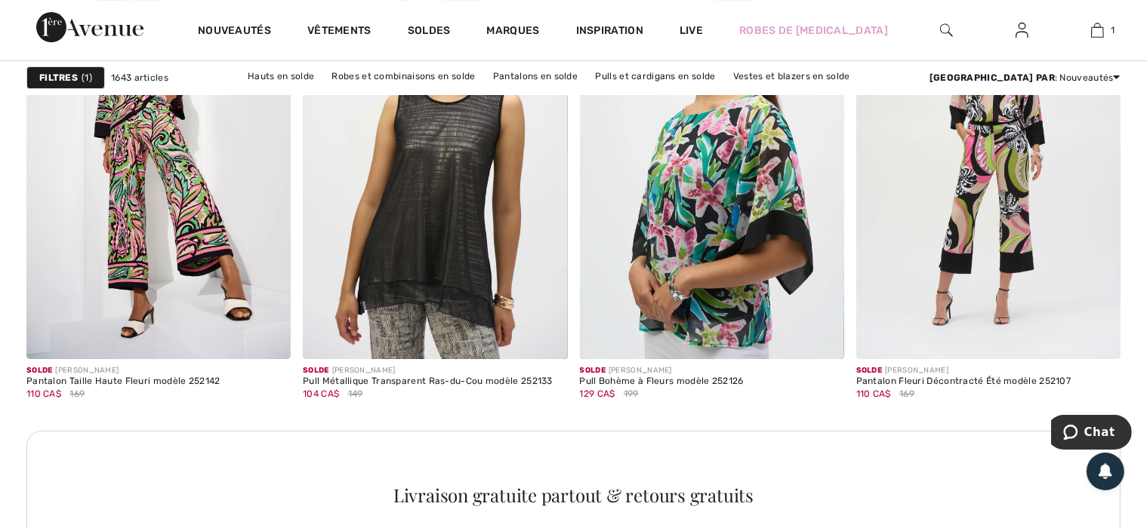
scroll to position [5435, 0]
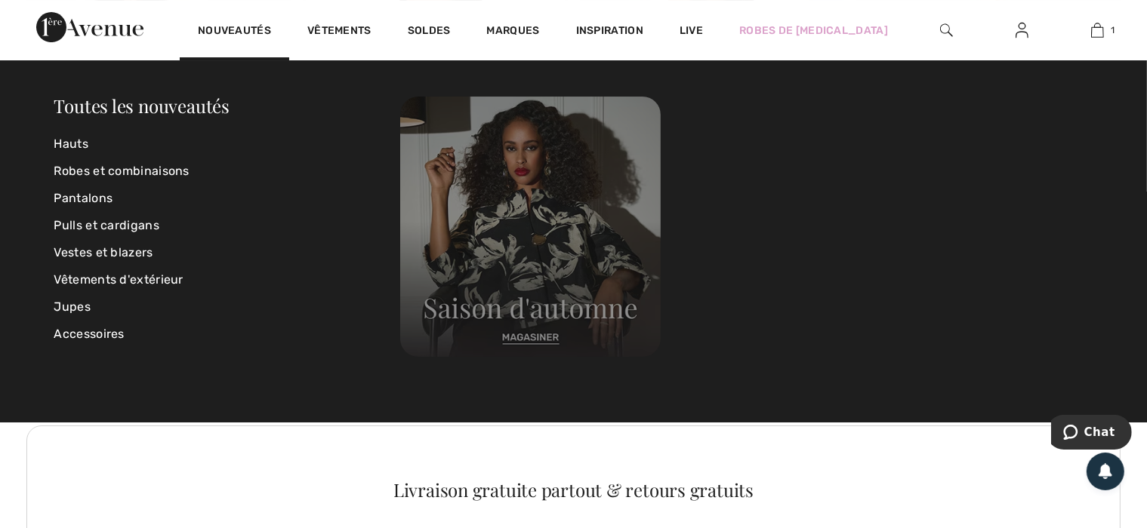
click at [513, 289] on img at bounding box center [530, 227] width 260 height 260
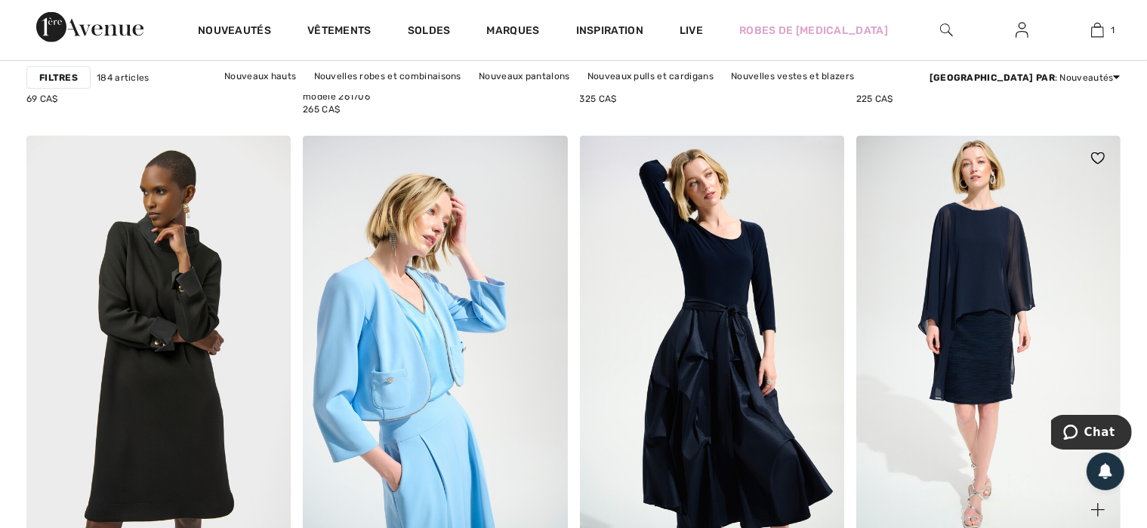
scroll to position [1510, 0]
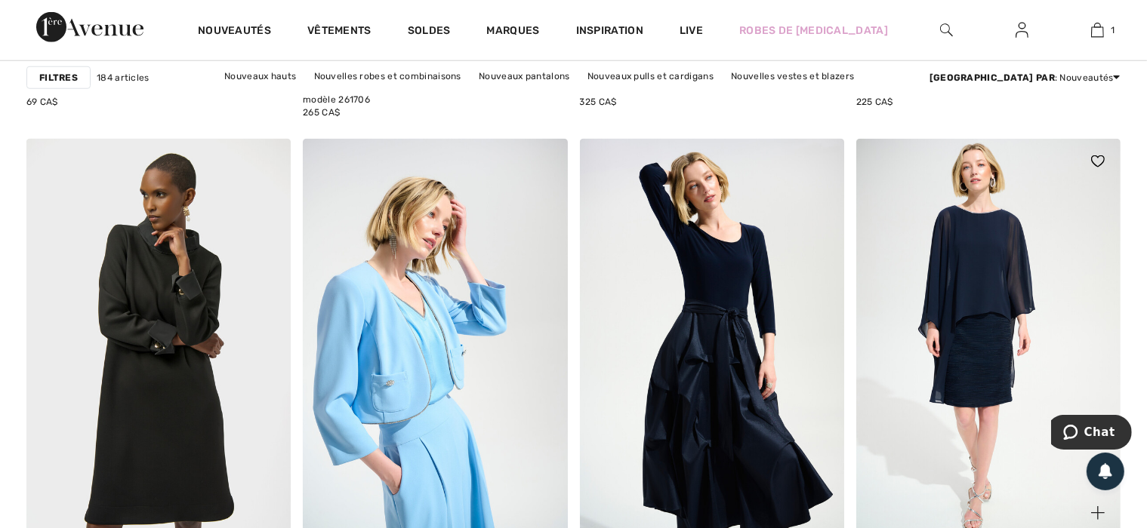
click at [999, 353] on img at bounding box center [988, 337] width 264 height 396
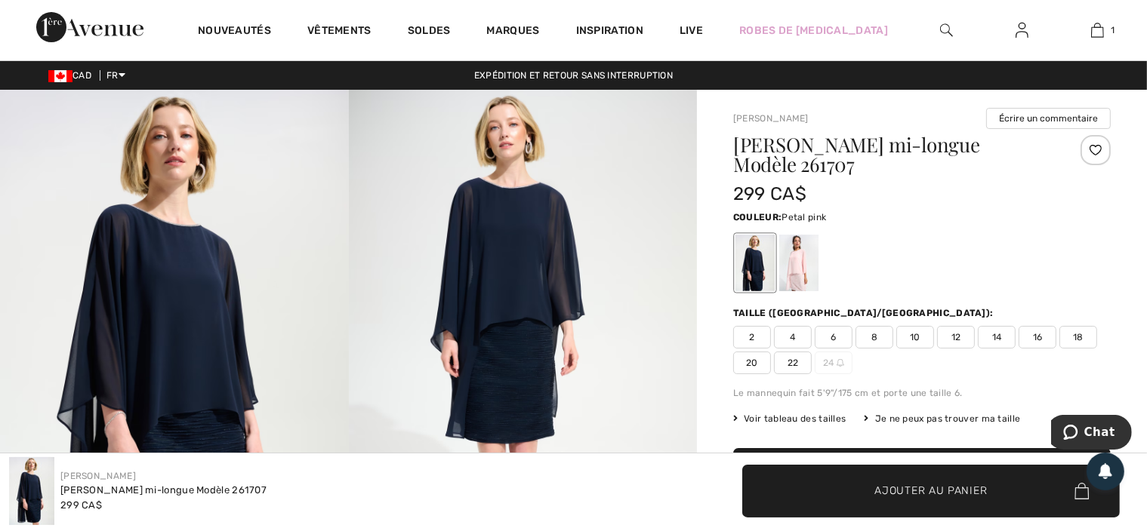
click at [797, 271] on div at bounding box center [798, 263] width 39 height 57
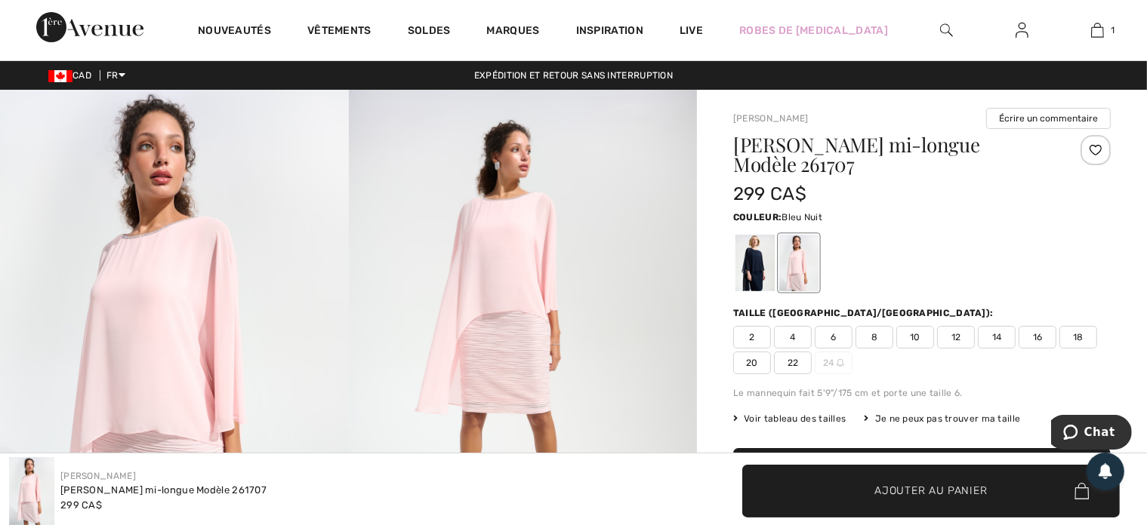
click at [754, 269] on div at bounding box center [754, 263] width 39 height 57
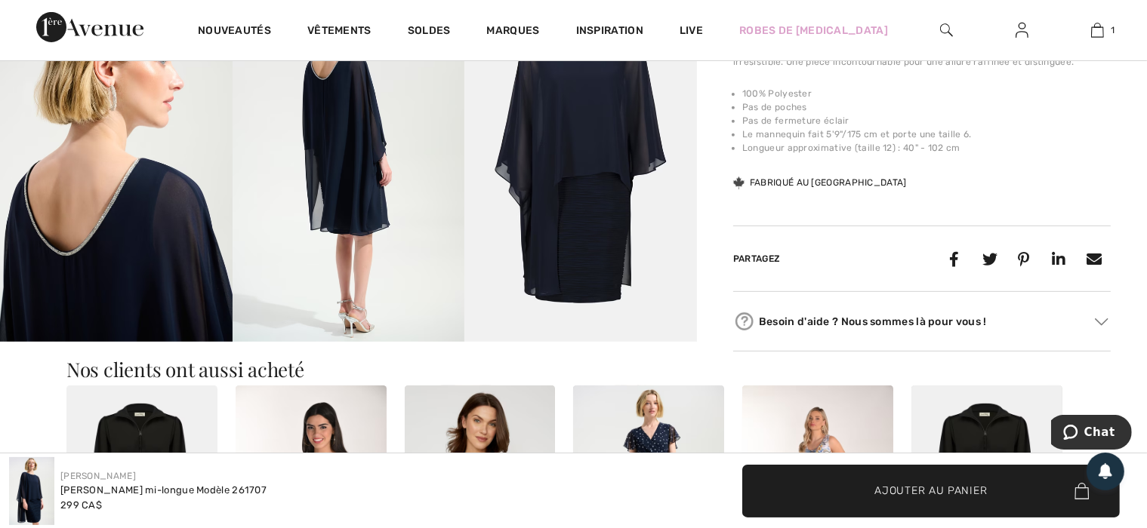
scroll to position [528, 0]
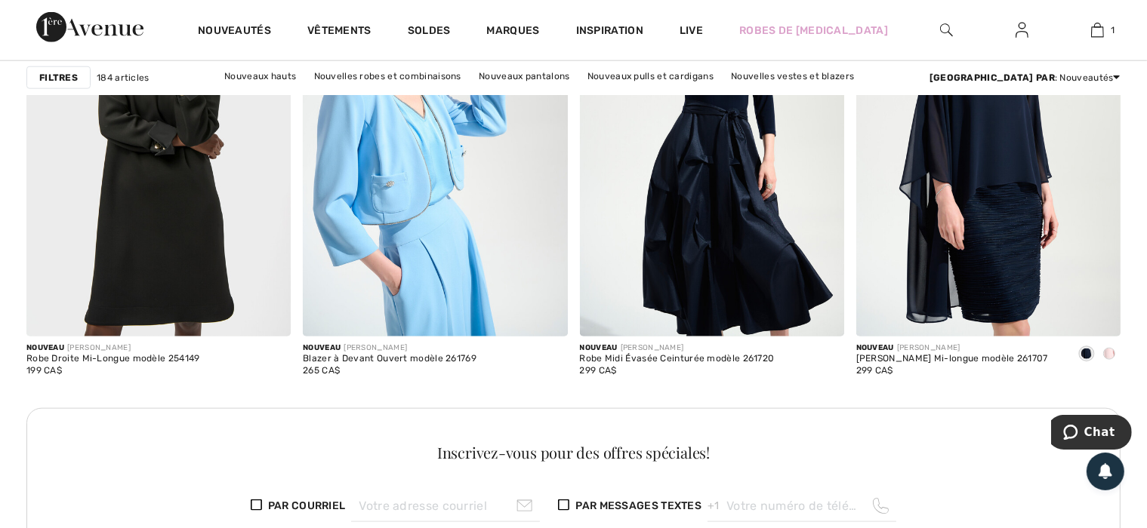
scroll to position [1736, 0]
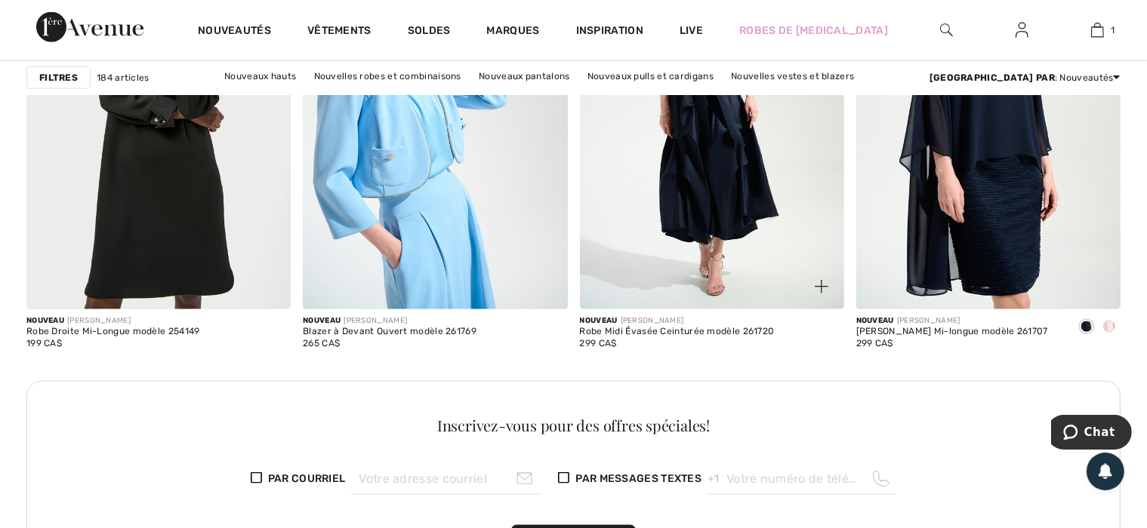
click at [734, 221] on img at bounding box center [712, 110] width 264 height 396
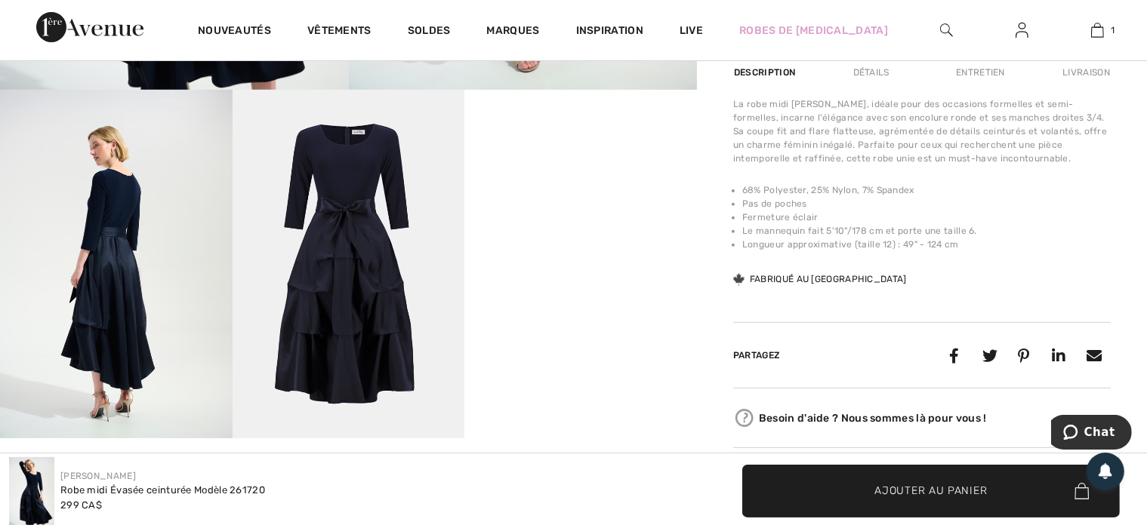
scroll to position [679, 0]
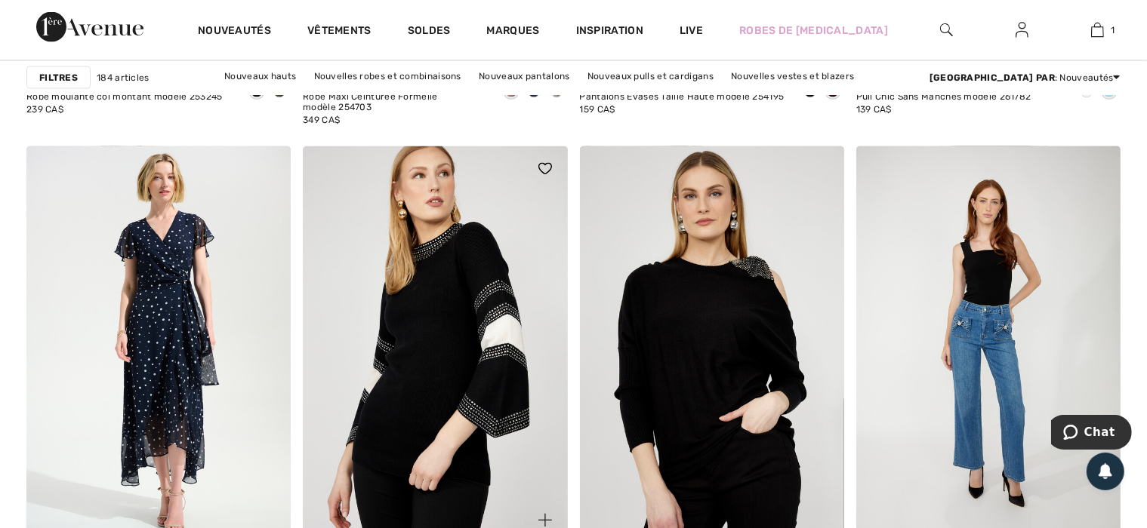
scroll to position [2717, 0]
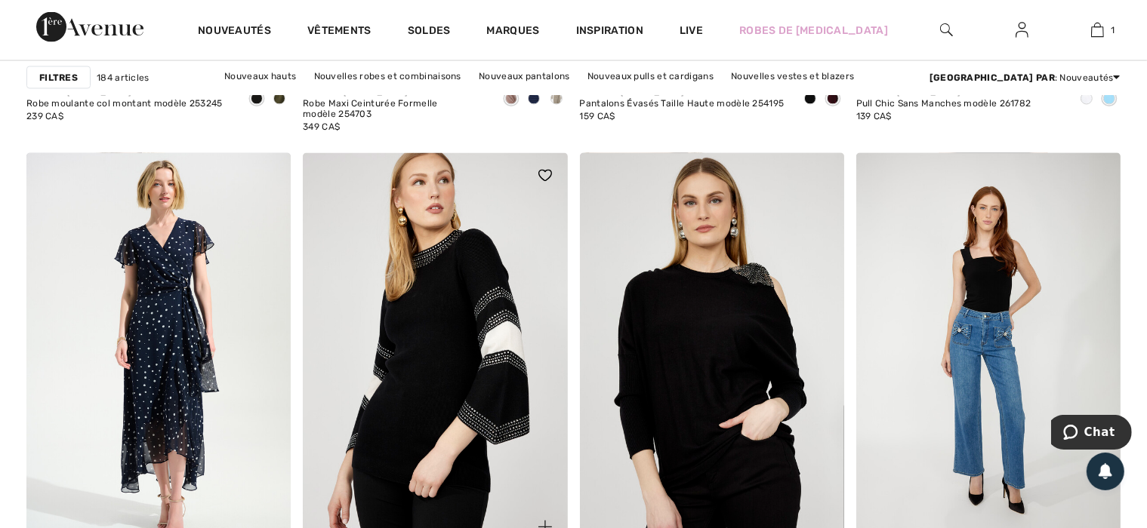
click at [445, 343] on img at bounding box center [435, 351] width 264 height 396
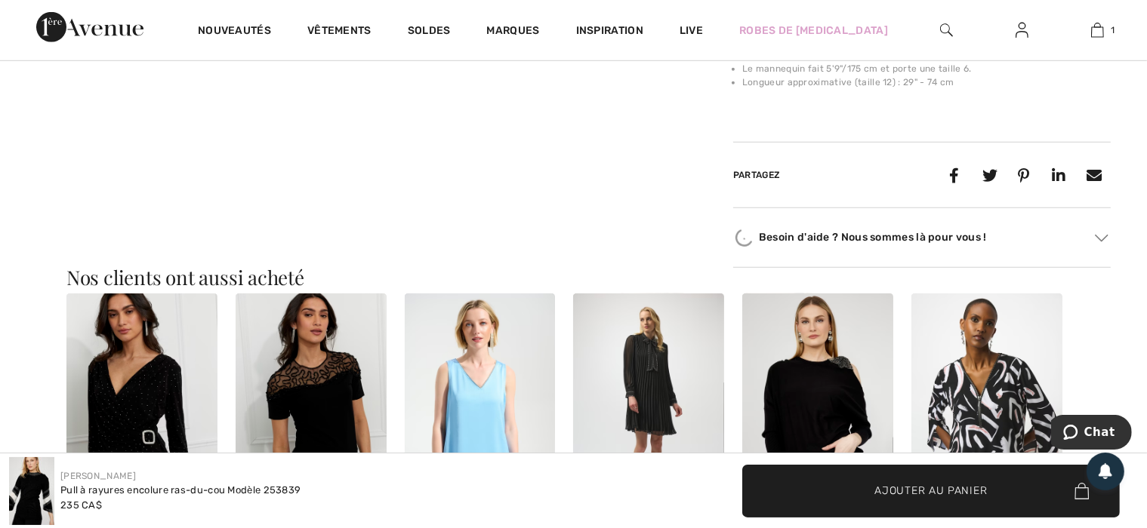
scroll to position [1057, 0]
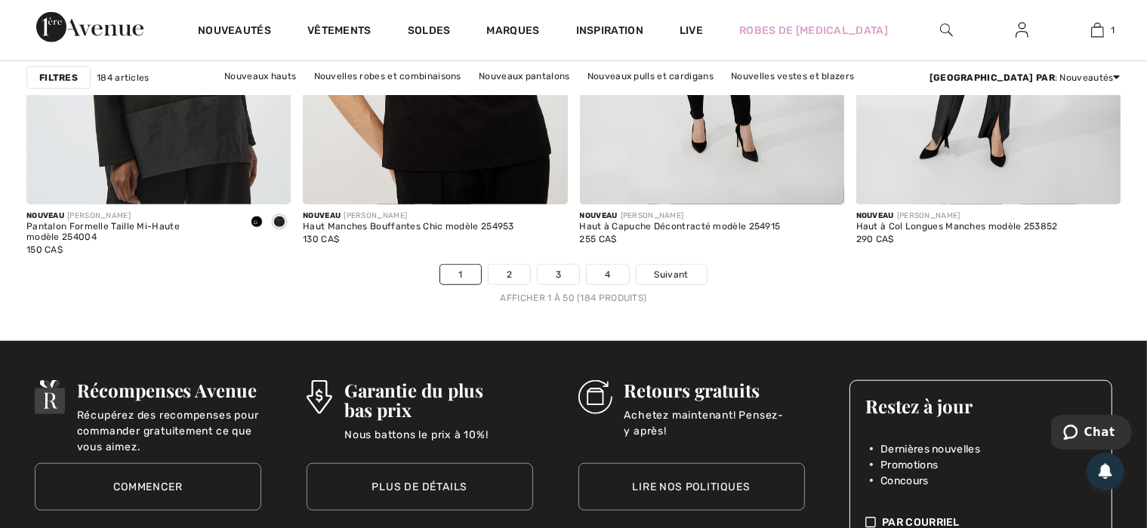
scroll to position [7322, 0]
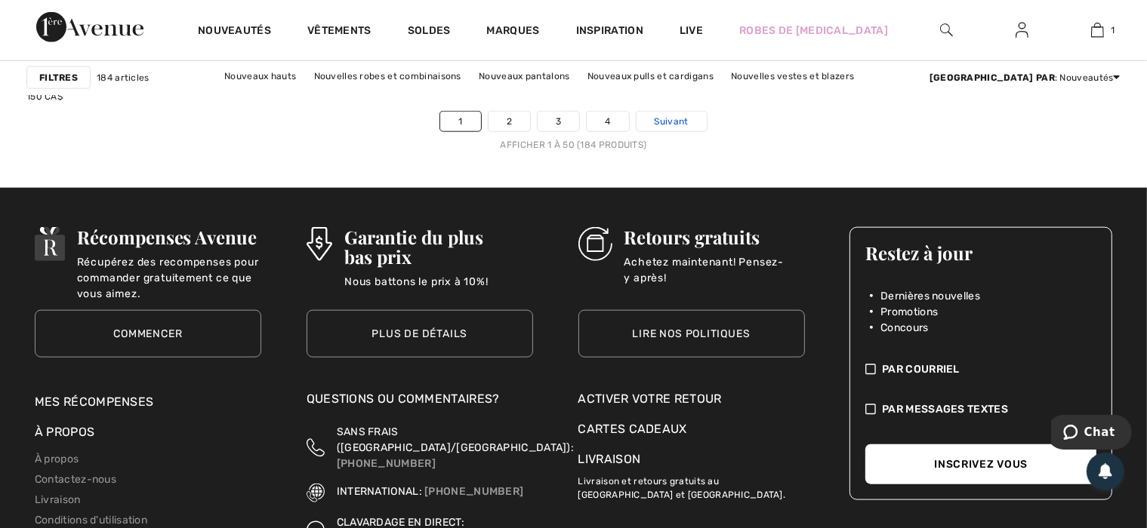
click at [659, 119] on span "Suivant" at bounding box center [671, 122] width 34 height 14
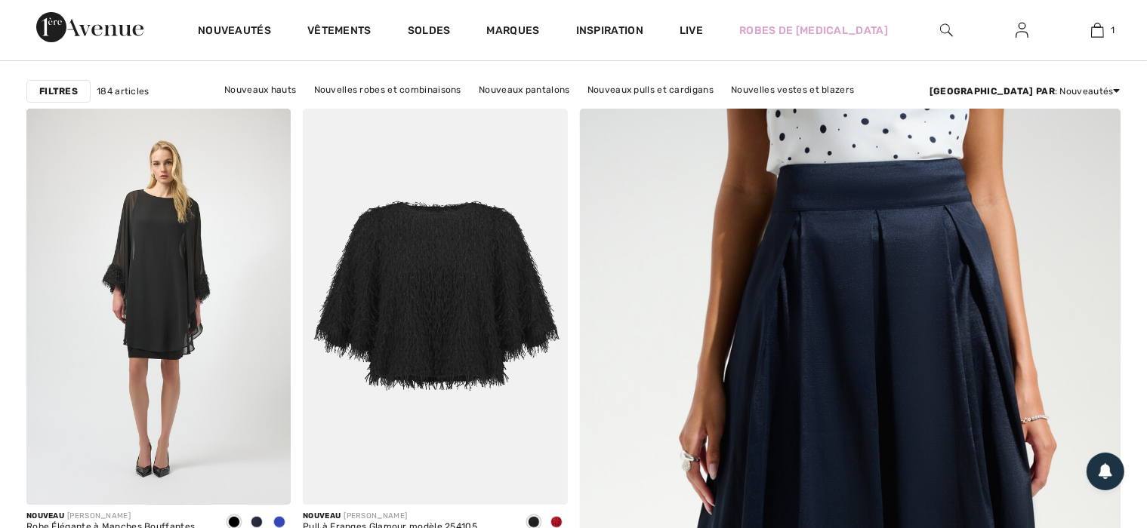
checkbox input "true"
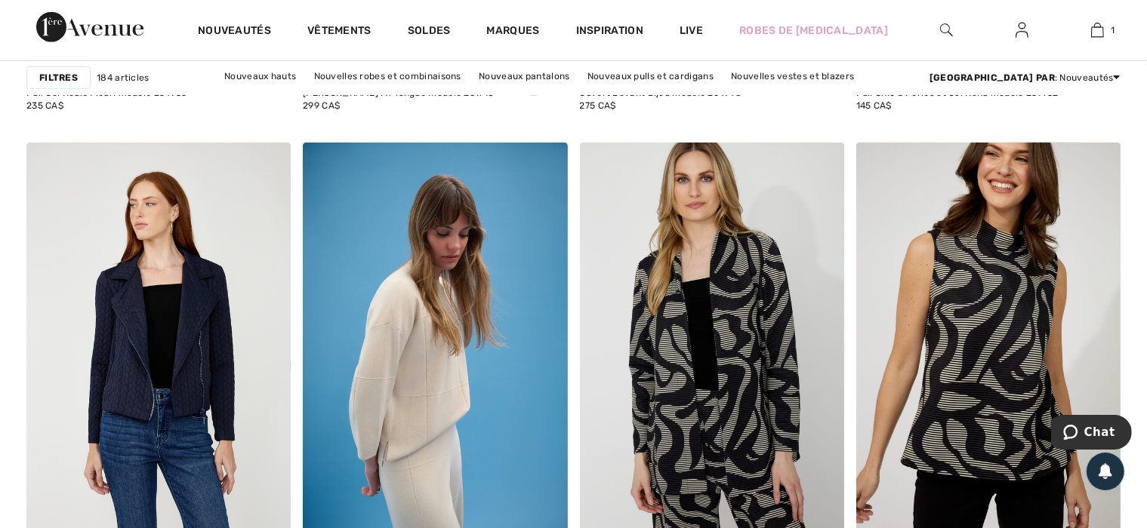
scroll to position [1510, 0]
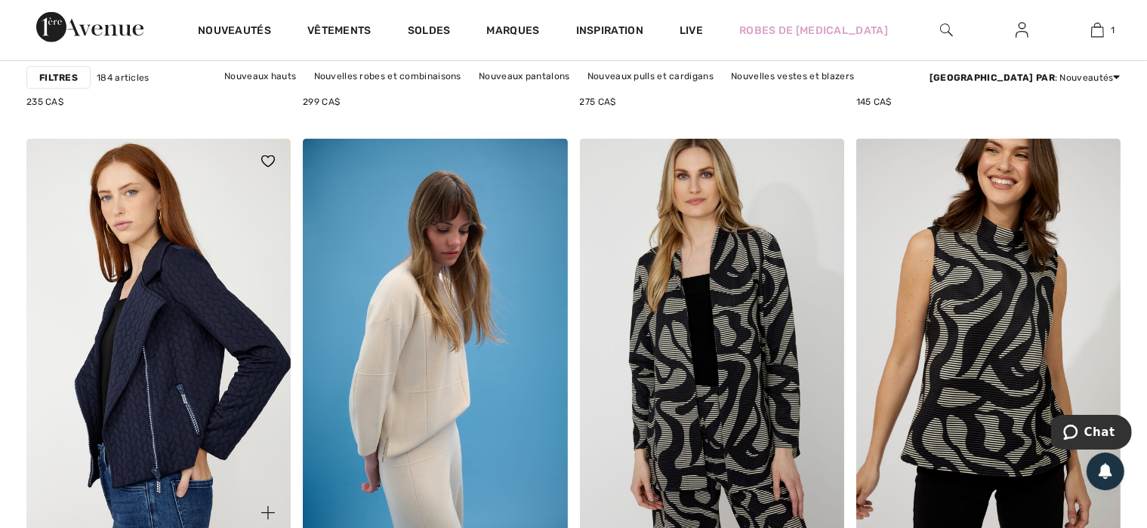
click at [220, 307] on img at bounding box center [158, 337] width 264 height 396
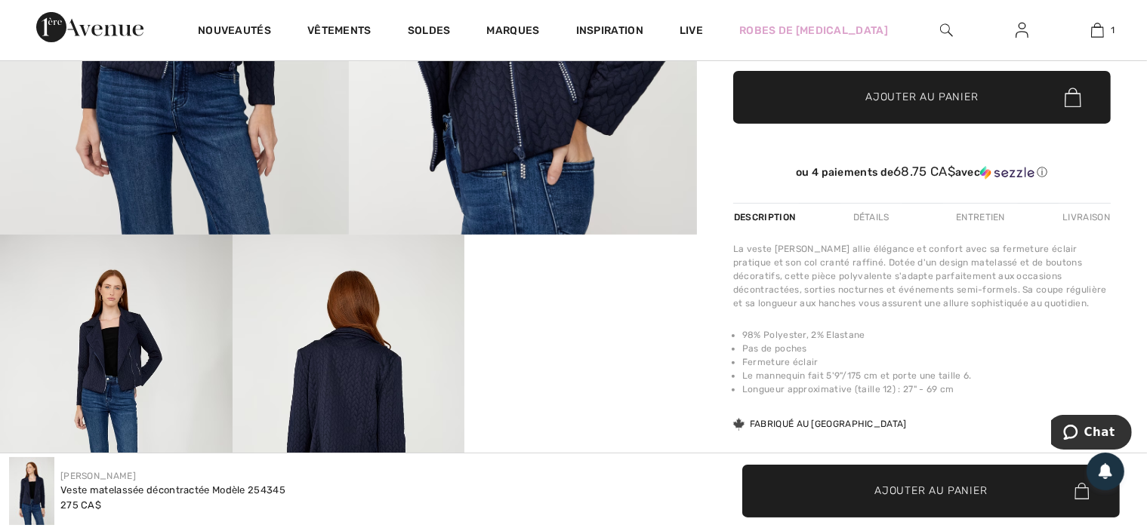
scroll to position [604, 0]
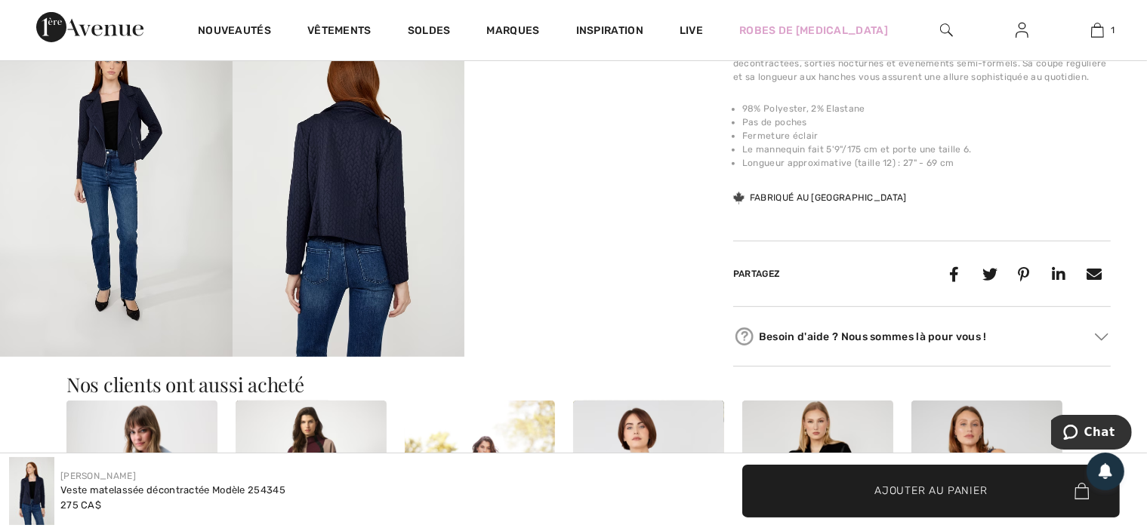
click at [349, 256] on img at bounding box center [348, 182] width 232 height 348
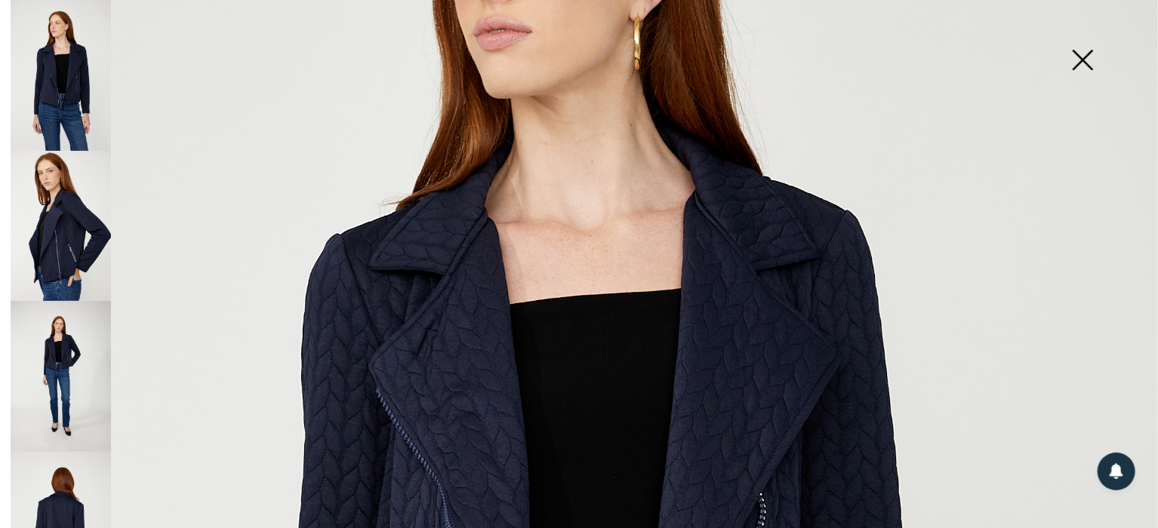
scroll to position [302, 0]
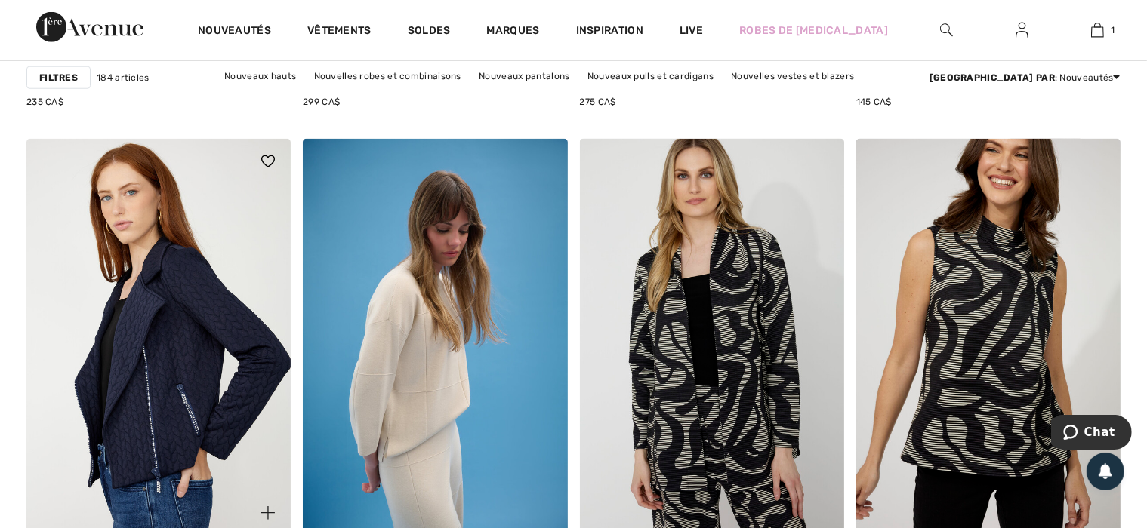
click at [206, 303] on img at bounding box center [158, 337] width 264 height 396
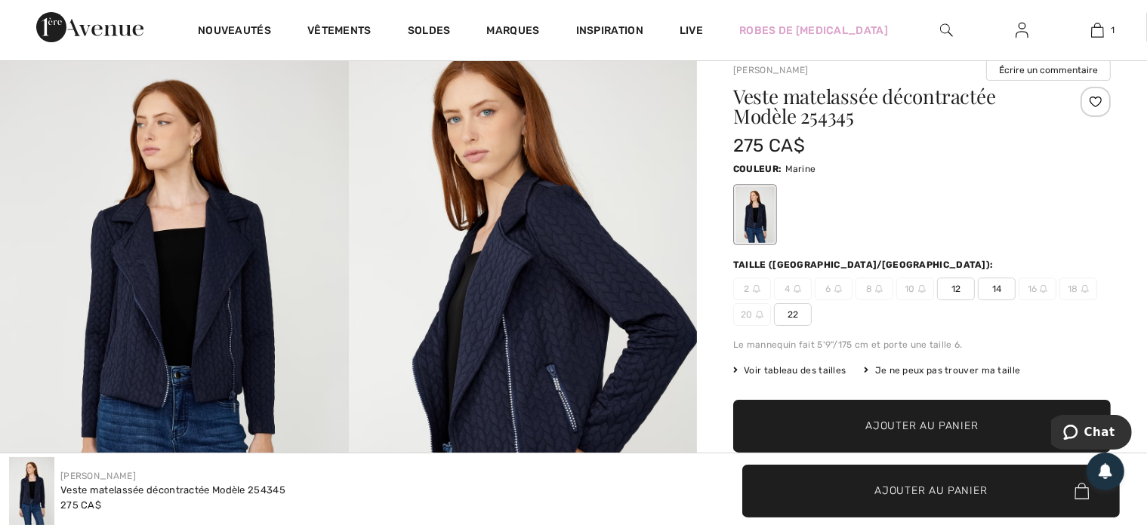
scroll to position [75, 0]
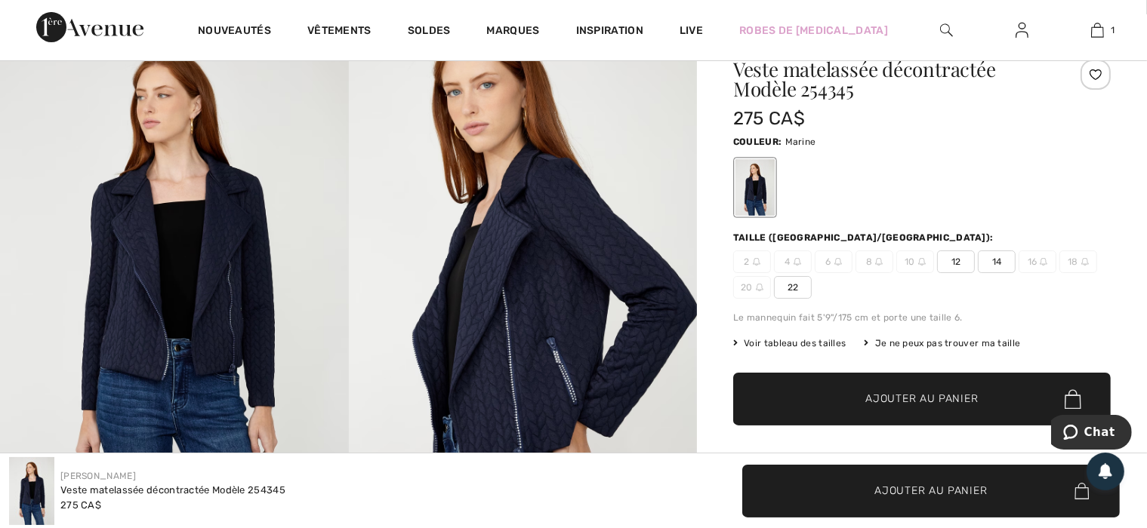
click at [906, 411] on span "✔ Ajouté au panier Ajouter au panier" at bounding box center [921, 399] width 377 height 53
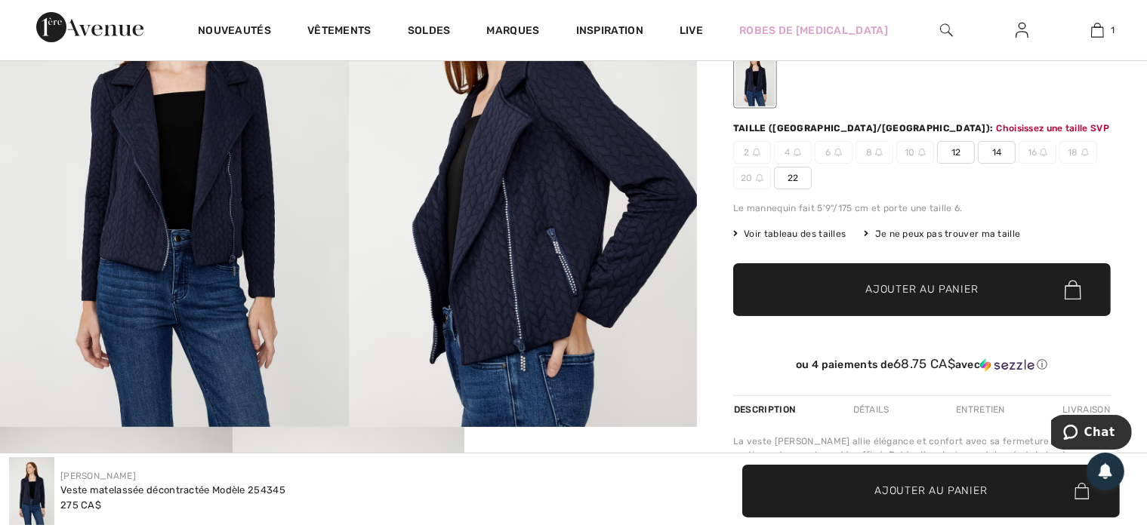
click at [938, 286] on span "Ajouter au panier" at bounding box center [922, 290] width 112 height 16
click at [891, 231] on div "Je ne peux pas trouver ma taille" at bounding box center [942, 234] width 156 height 14
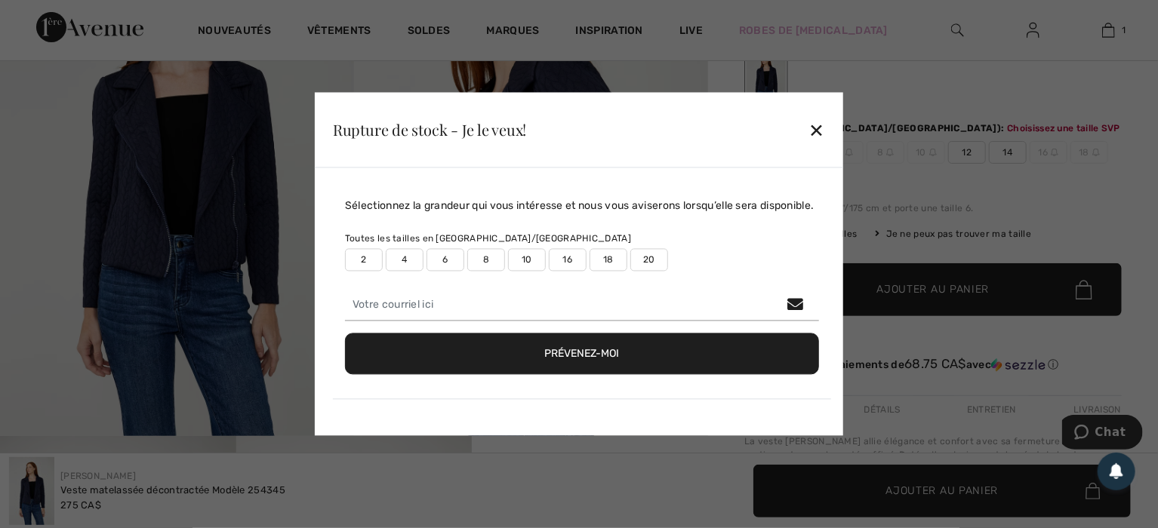
click at [477, 264] on label "8" at bounding box center [486, 260] width 38 height 23
click at [589, 352] on button "Prévenez-moi" at bounding box center [582, 355] width 474 height 42
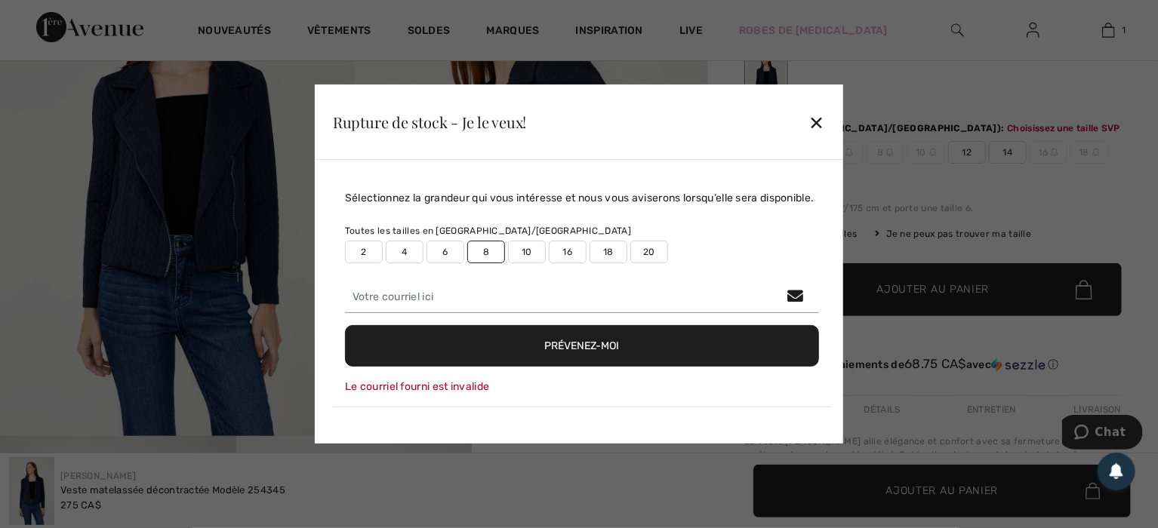
click at [821, 122] on div "✕" at bounding box center [817, 122] width 16 height 32
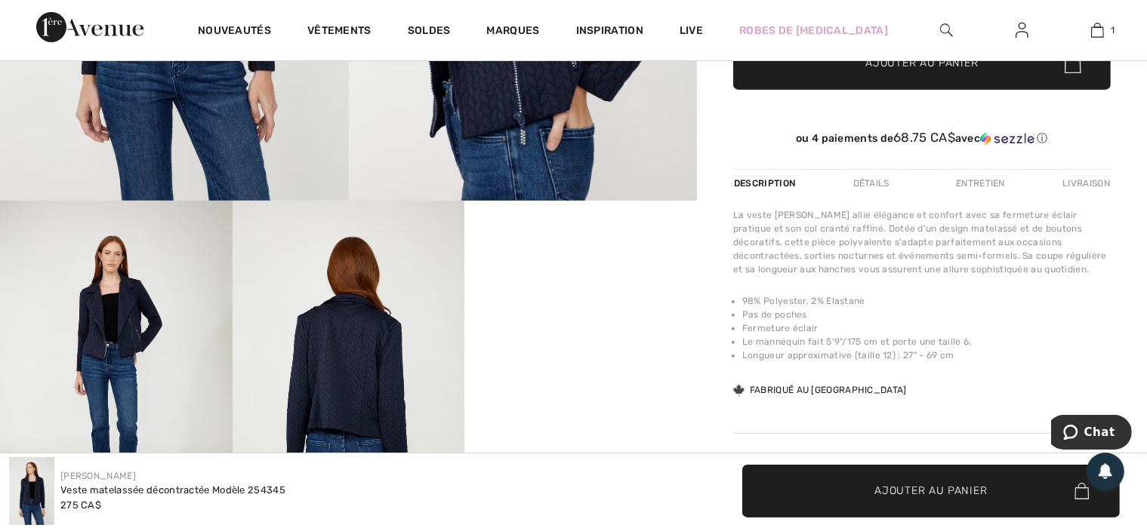
scroll to position [109, 0]
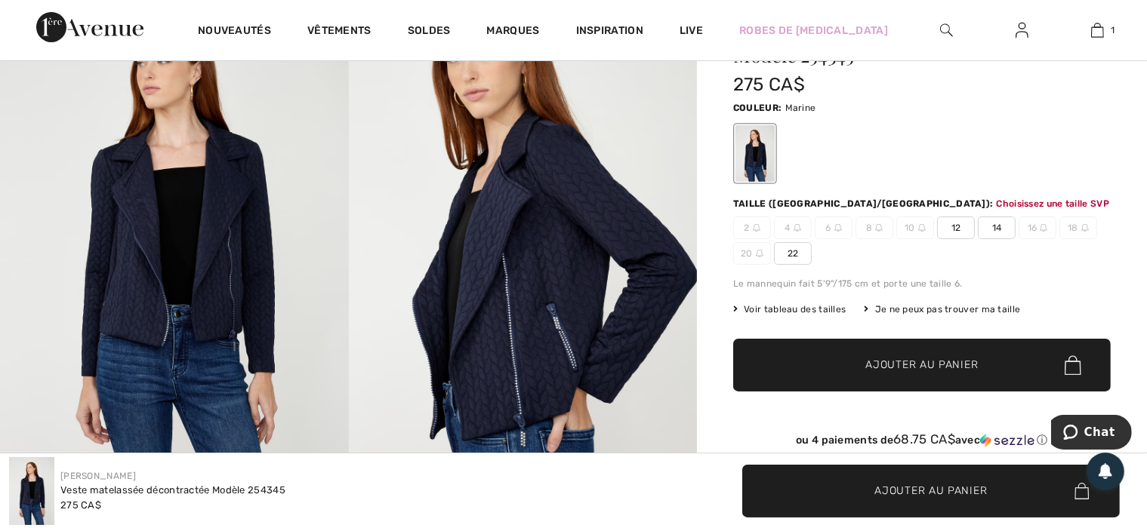
click at [958, 229] on span "12" at bounding box center [956, 228] width 38 height 23
click at [914, 361] on span "Ajouter au panier" at bounding box center [922, 366] width 112 height 16
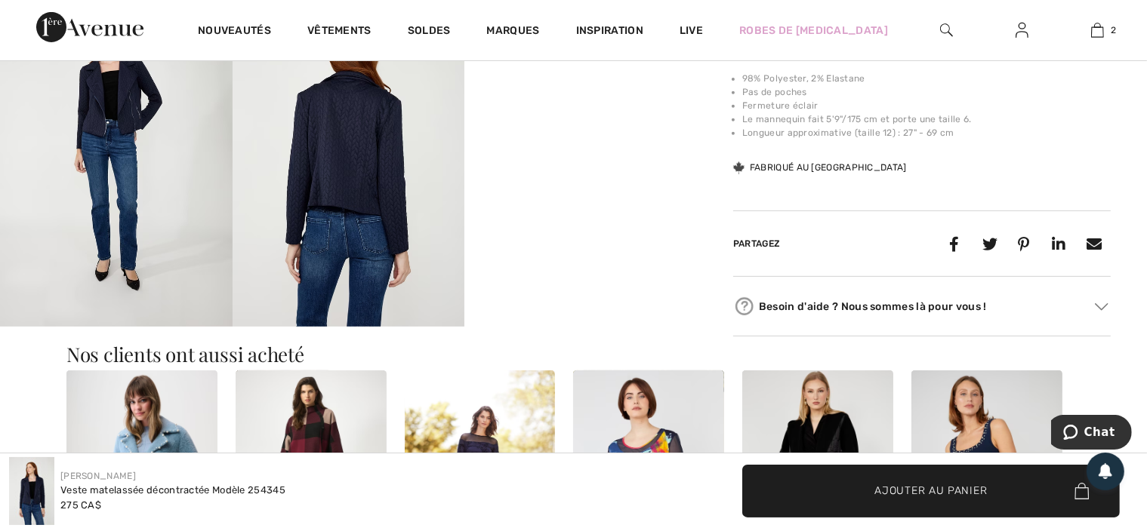
scroll to position [638, 0]
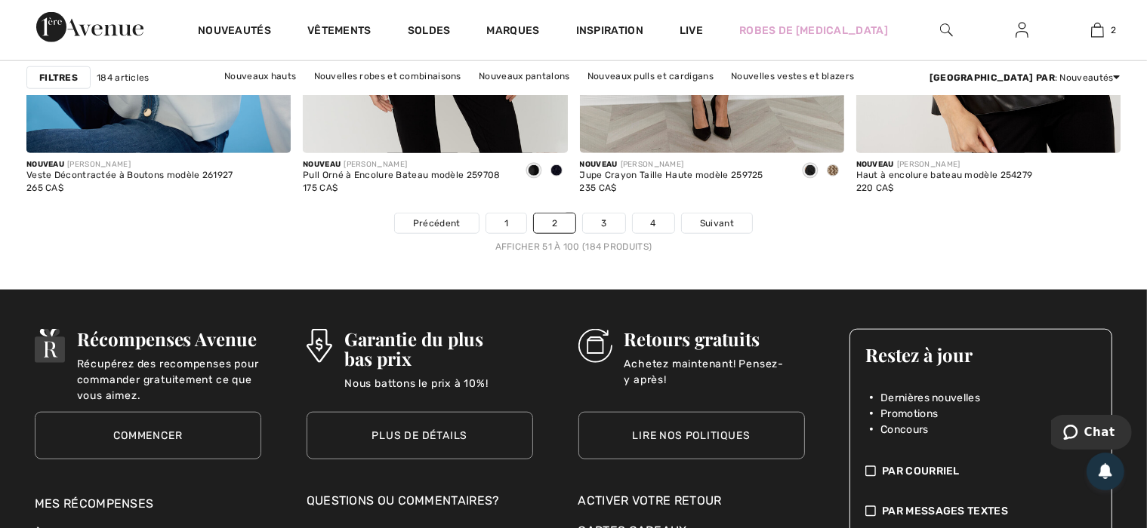
scroll to position [7246, 0]
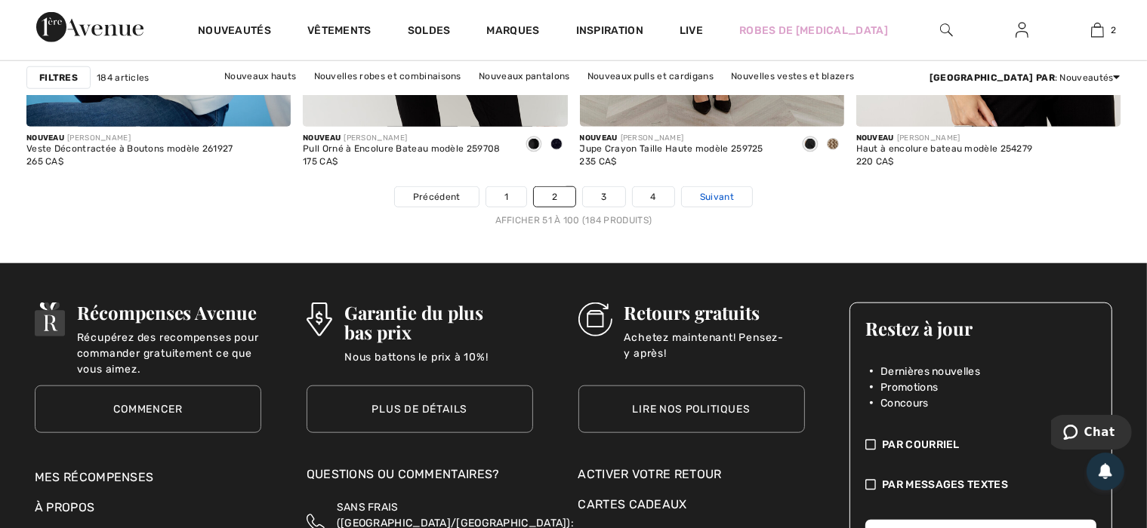
click at [724, 196] on span "Suivant" at bounding box center [717, 197] width 34 height 14
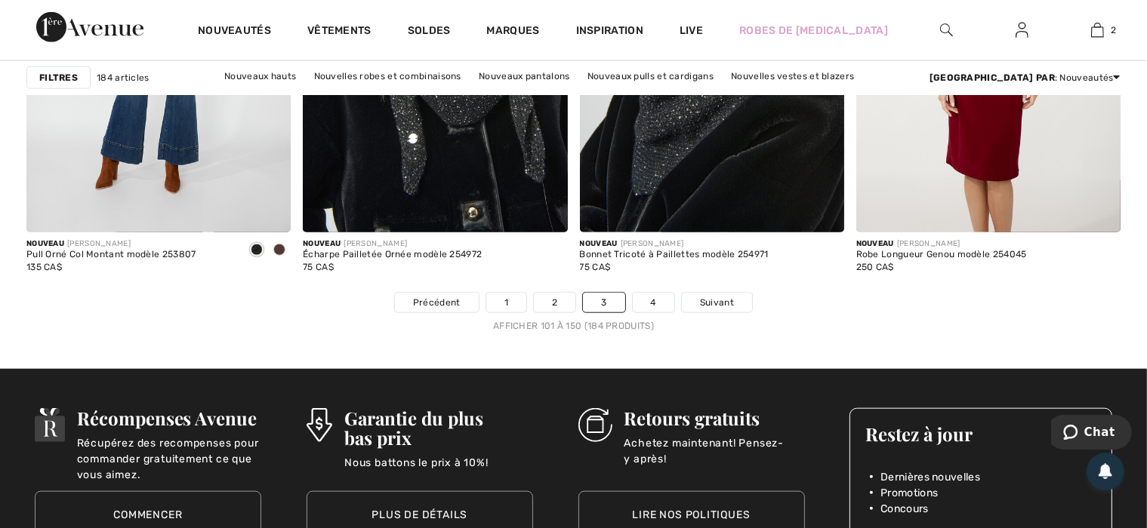
scroll to position [7018, 0]
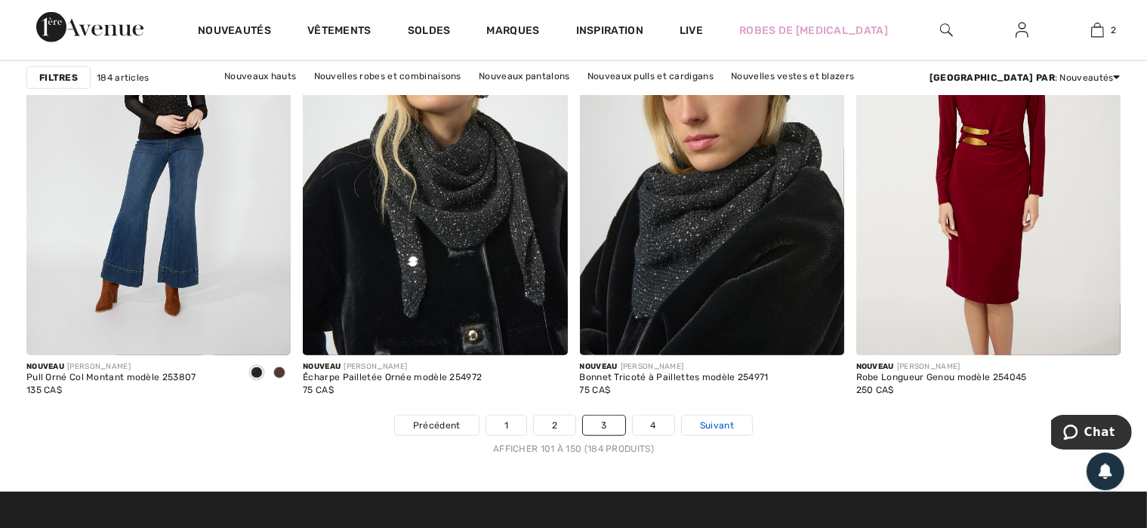
click at [725, 421] on span "Suivant" at bounding box center [717, 426] width 34 height 14
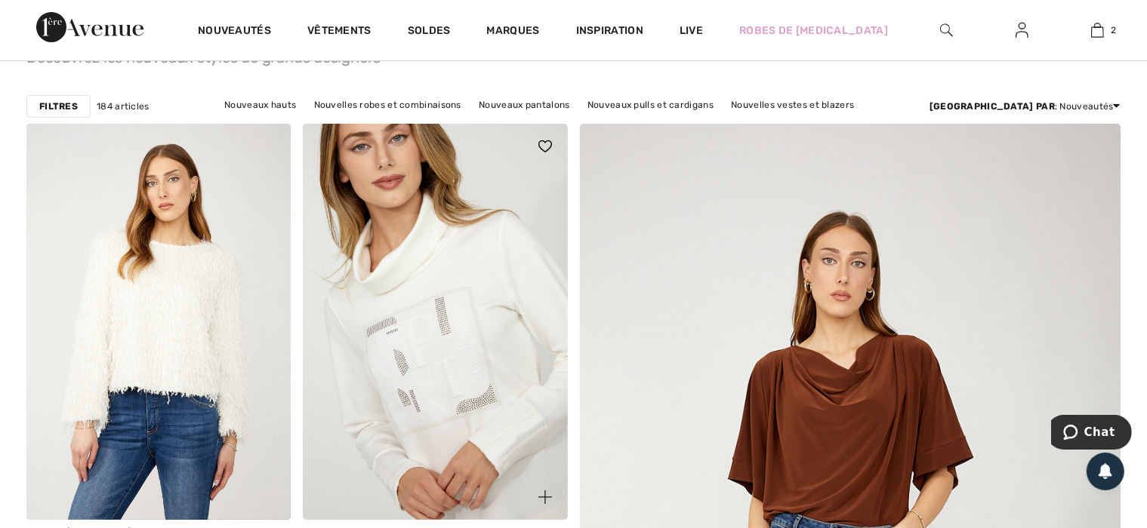
scroll to position [151, 0]
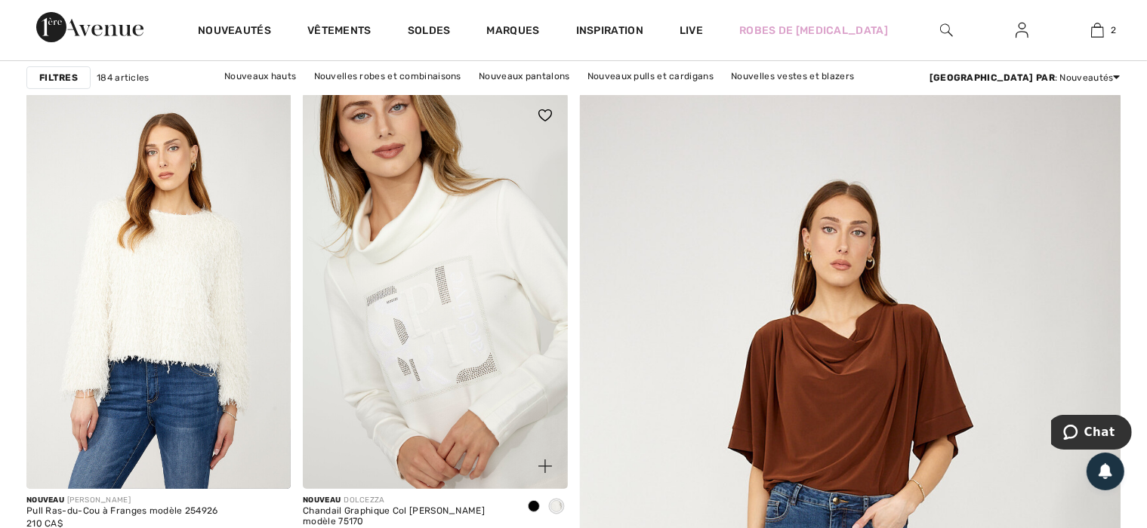
click at [420, 331] on img at bounding box center [435, 291] width 264 height 396
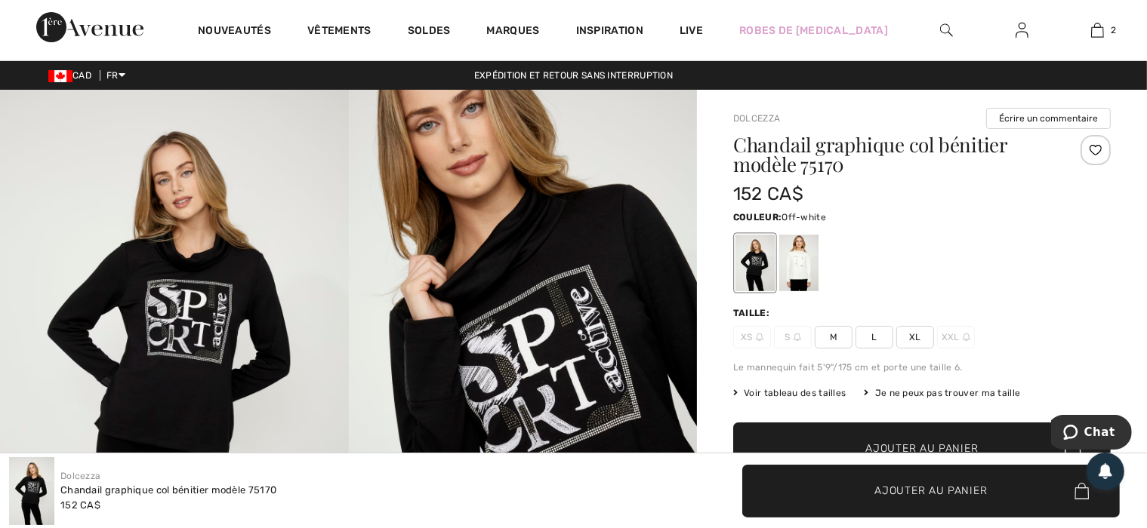
click at [798, 262] on div at bounding box center [798, 263] width 39 height 57
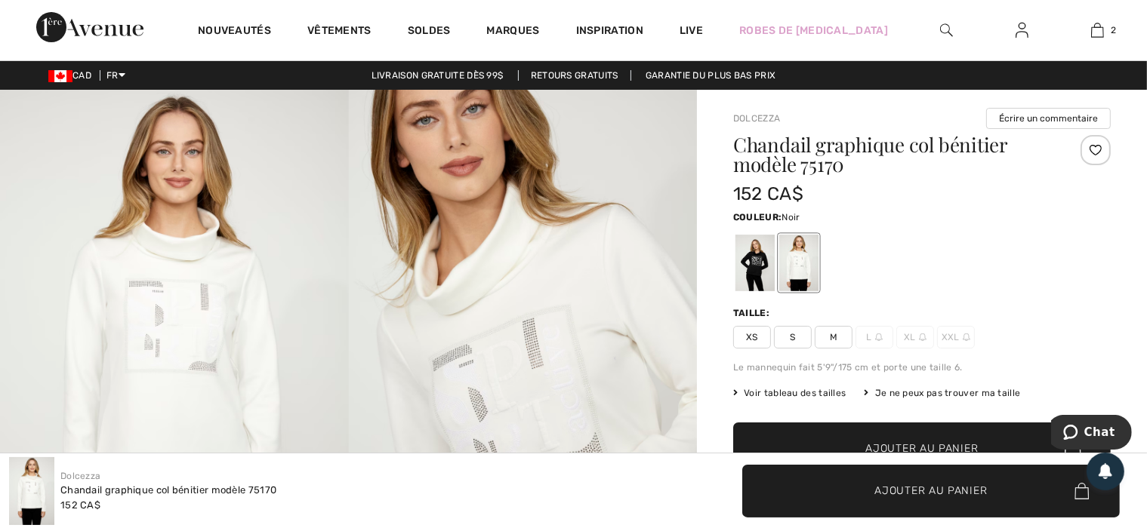
click at [752, 270] on div at bounding box center [754, 263] width 39 height 57
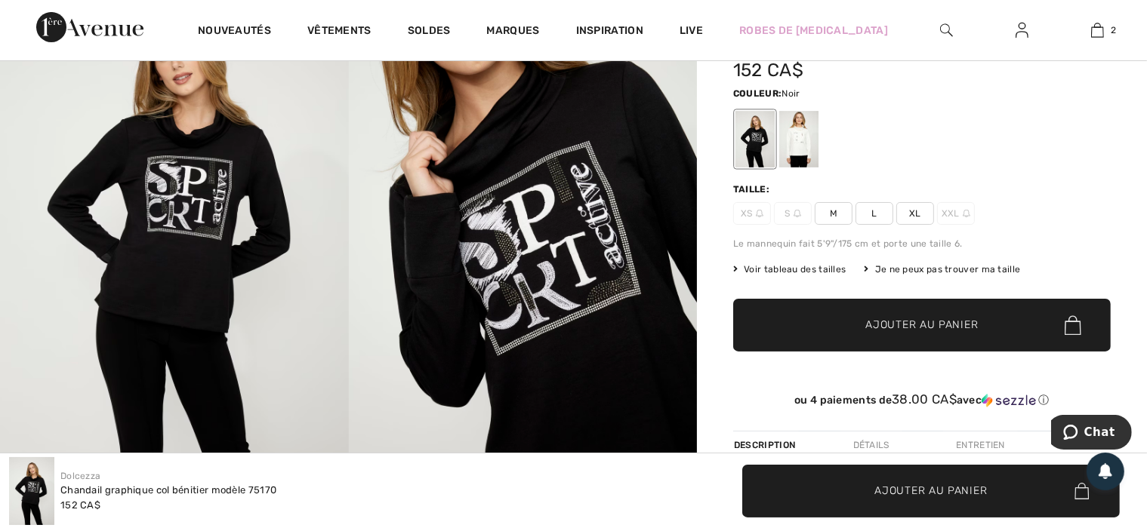
scroll to position [151, 0]
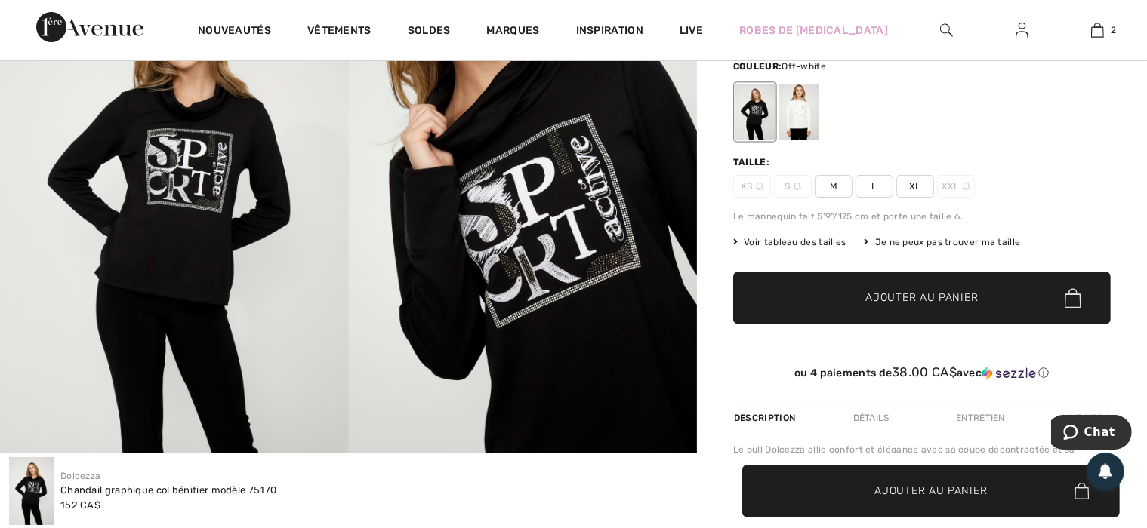
click at [794, 119] on div at bounding box center [798, 112] width 39 height 57
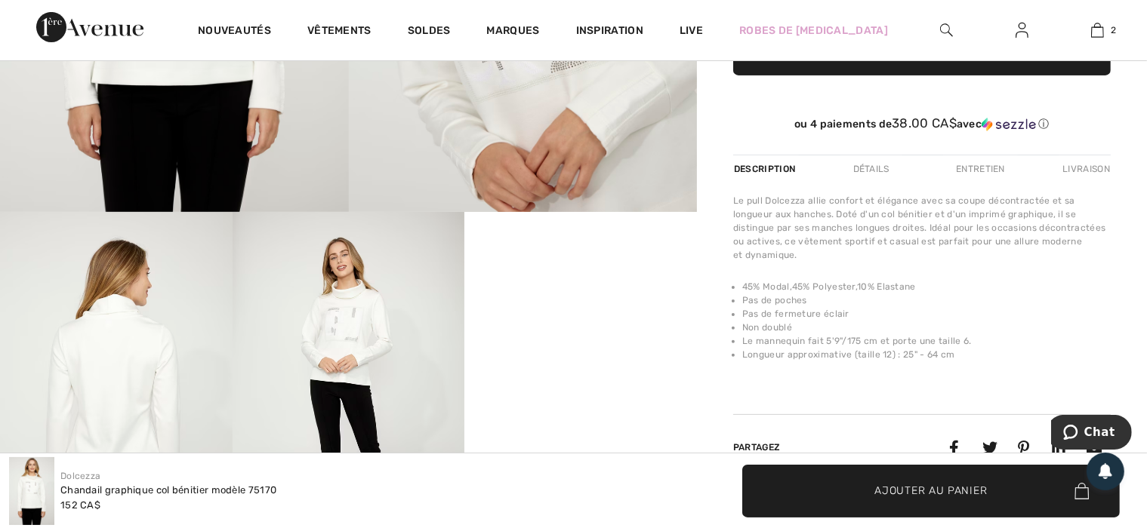
scroll to position [453, 0]
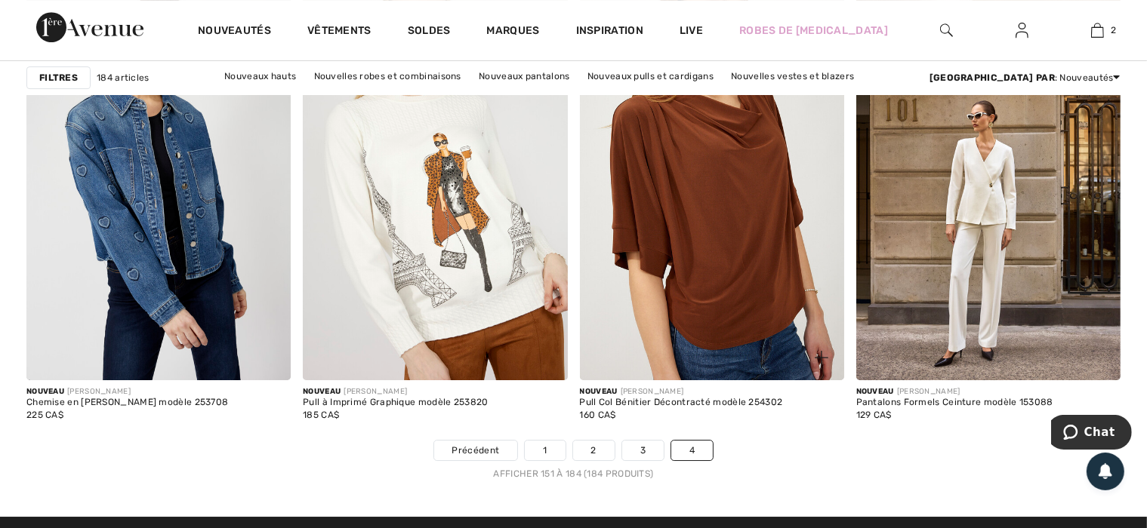
scroll to position [4831, 0]
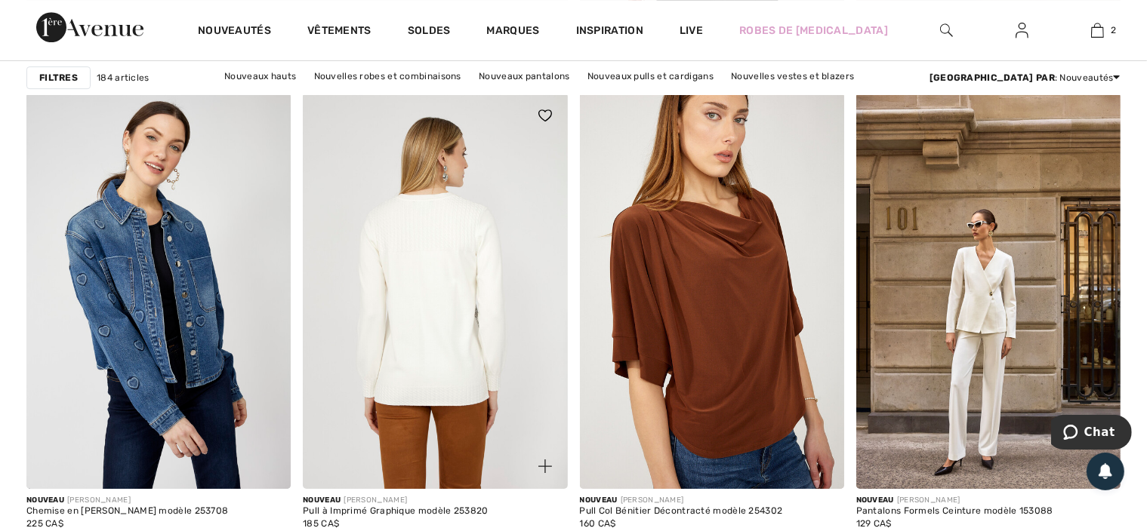
click at [439, 340] on img at bounding box center [435, 291] width 264 height 396
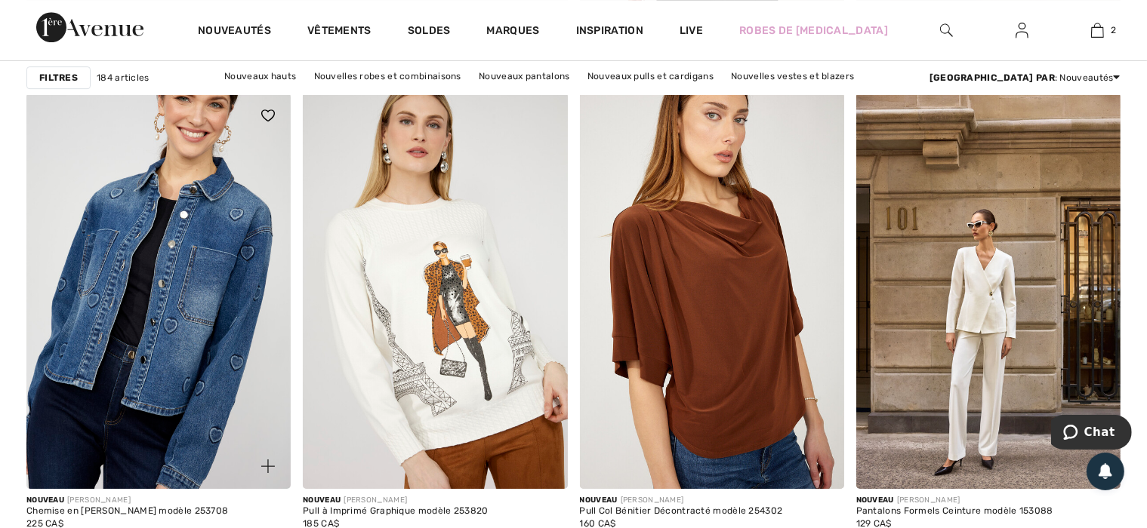
click at [178, 292] on img at bounding box center [158, 291] width 264 height 396
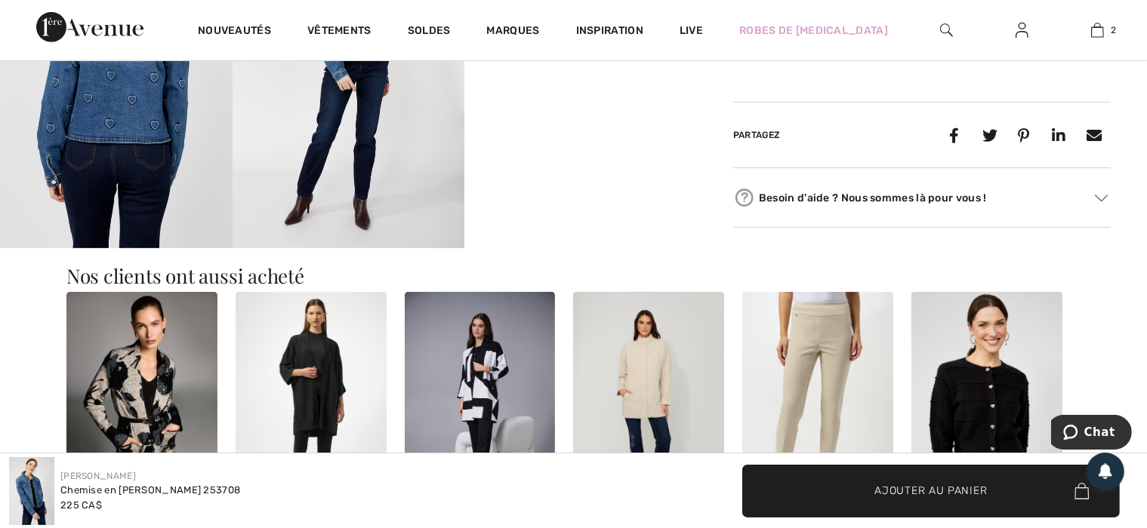
scroll to position [906, 0]
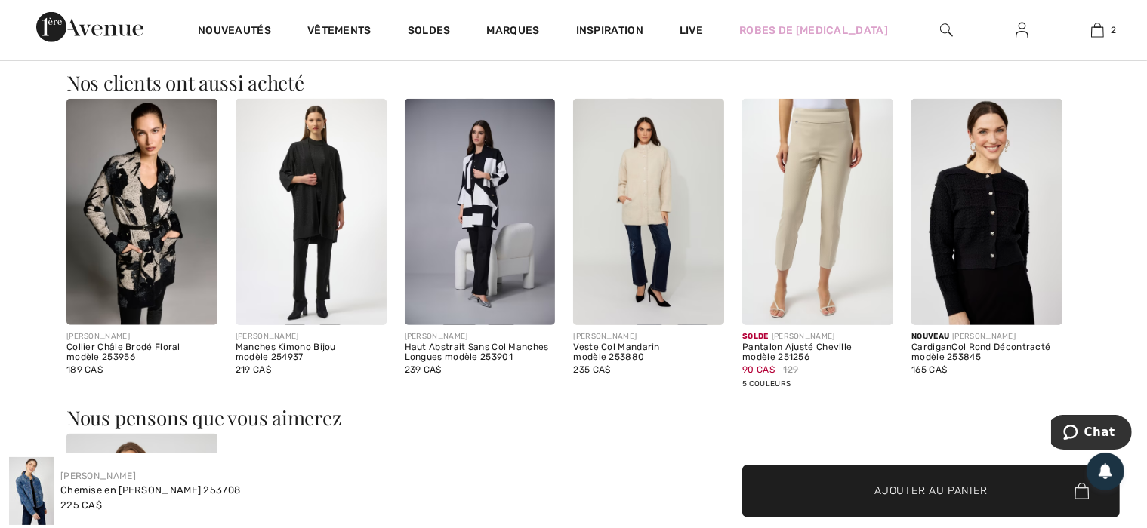
click at [491, 245] on img at bounding box center [480, 212] width 151 height 226
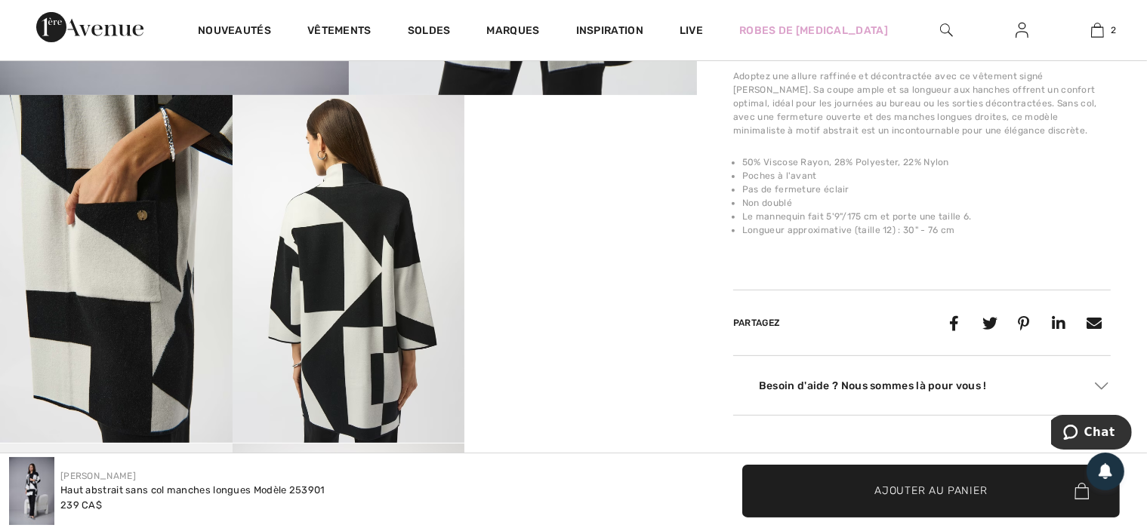
scroll to position [528, 0]
